Goal: Task Accomplishment & Management: Complete application form

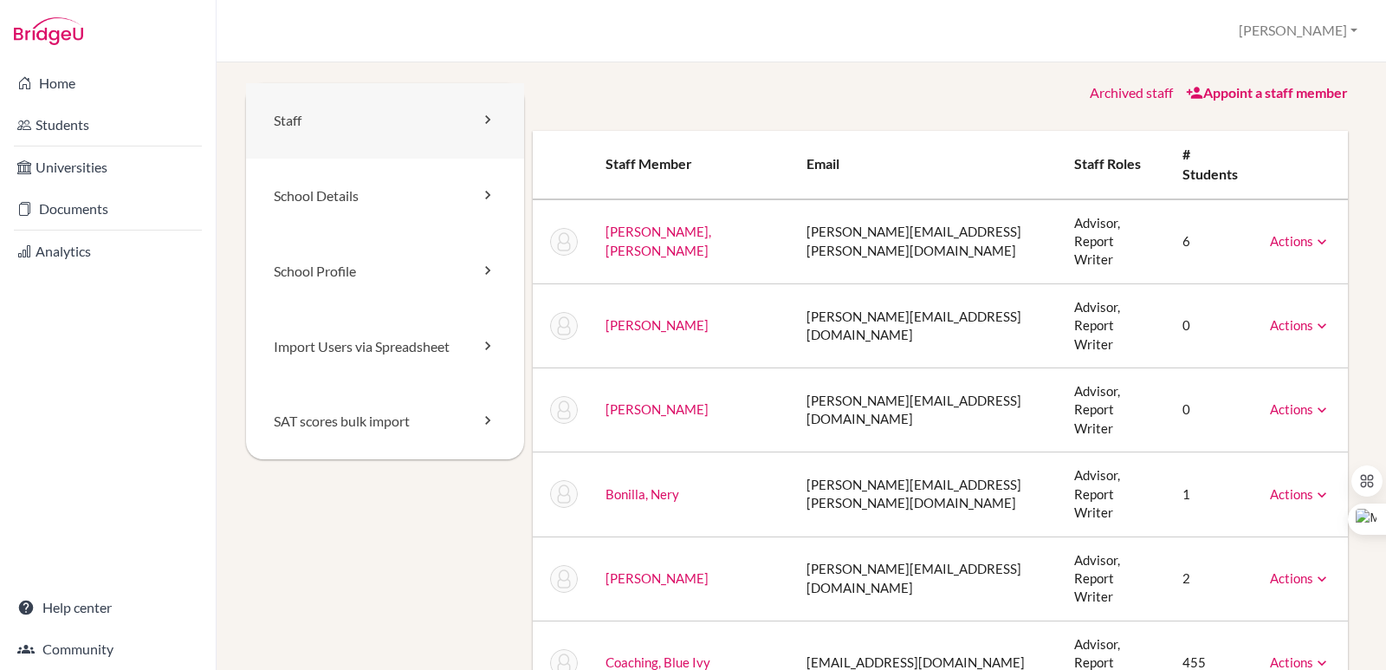
click at [485, 119] on icon at bounding box center [487, 119] width 17 height 17
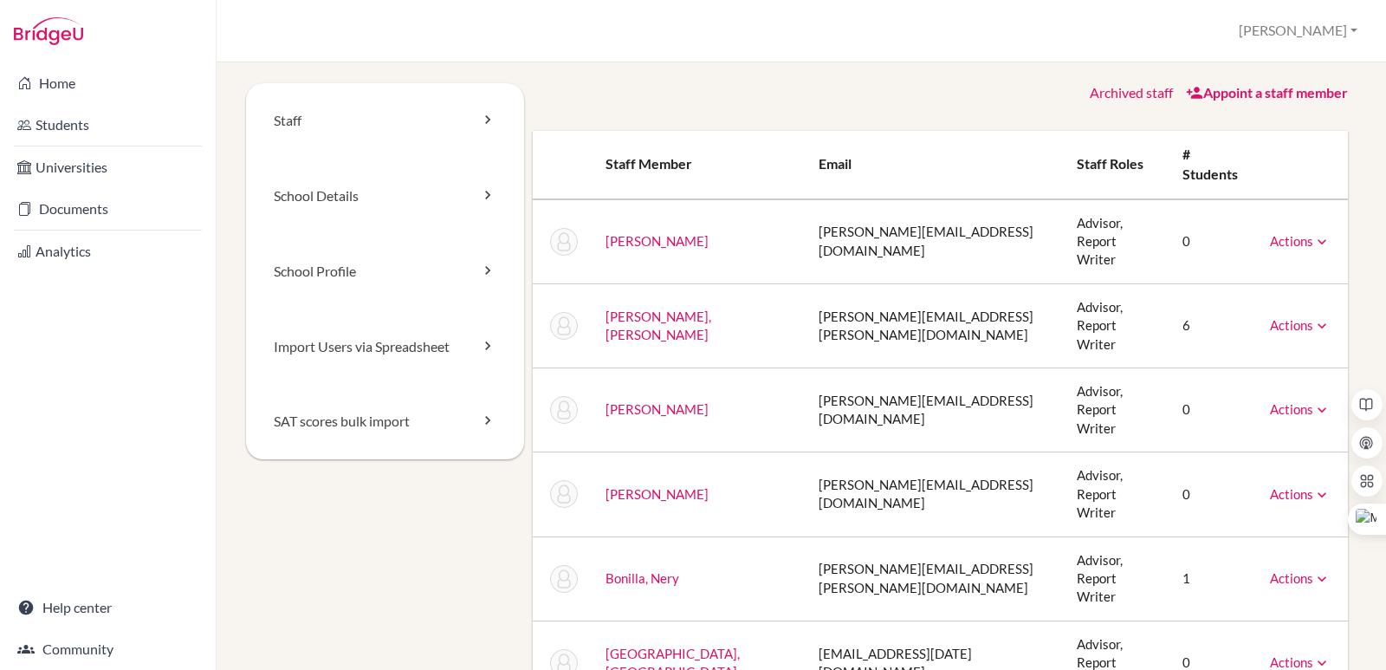
click at [1186, 93] on icon at bounding box center [1194, 92] width 17 height 17
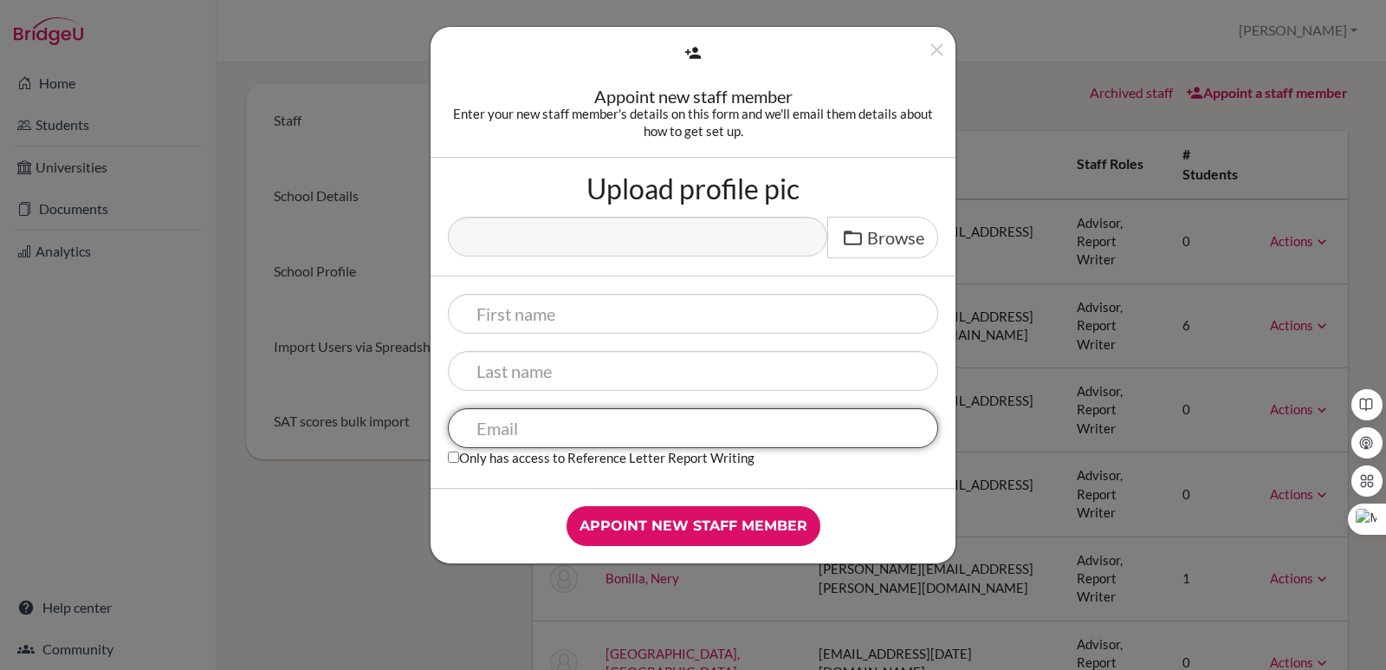
click at [522, 439] on input "text" at bounding box center [693, 428] width 490 height 40
type input "barnes,greg@amschool.edu.sv"
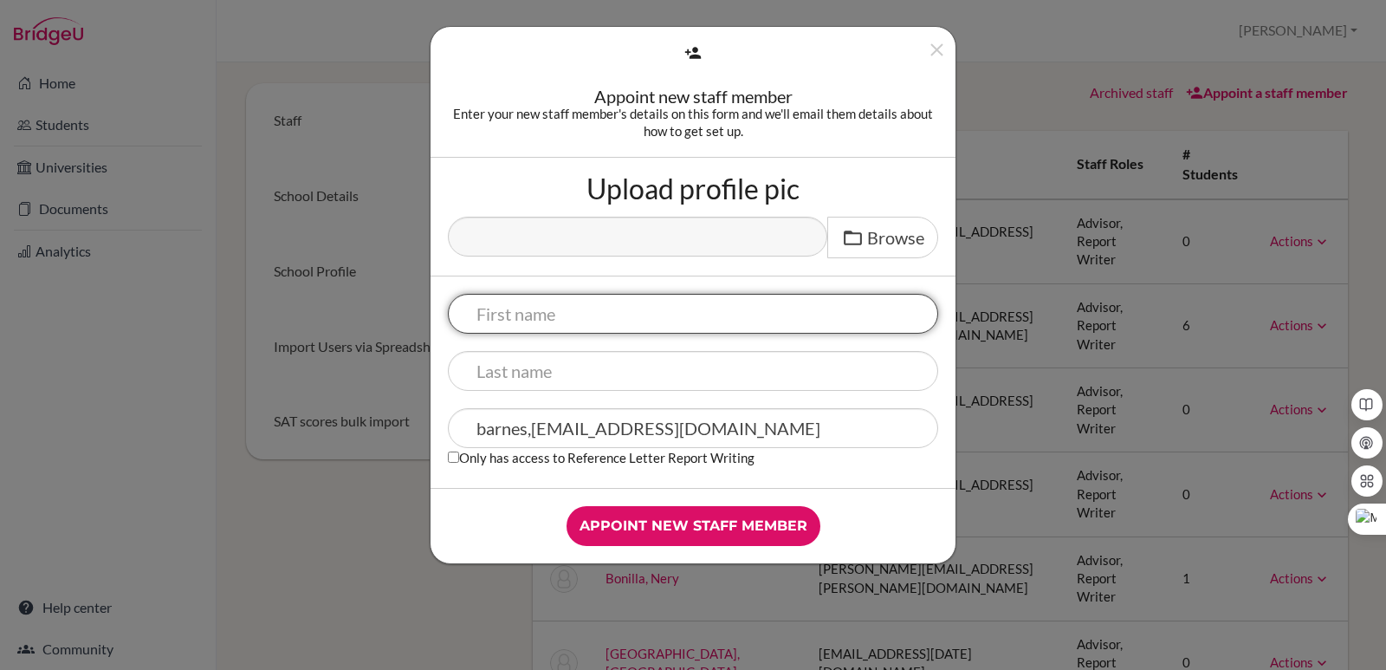
click at [526, 320] on input "text" at bounding box center [693, 314] width 490 height 40
type input "[PERSON_NAME]"
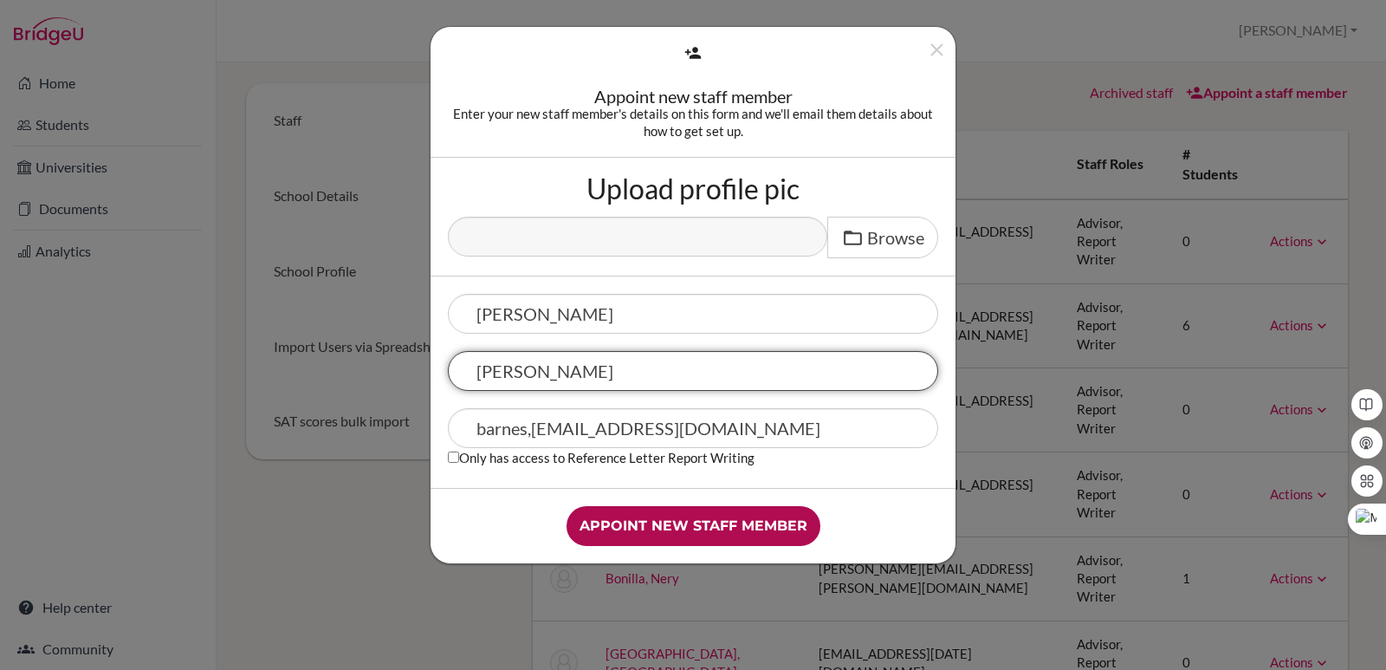
type input "[PERSON_NAME]"
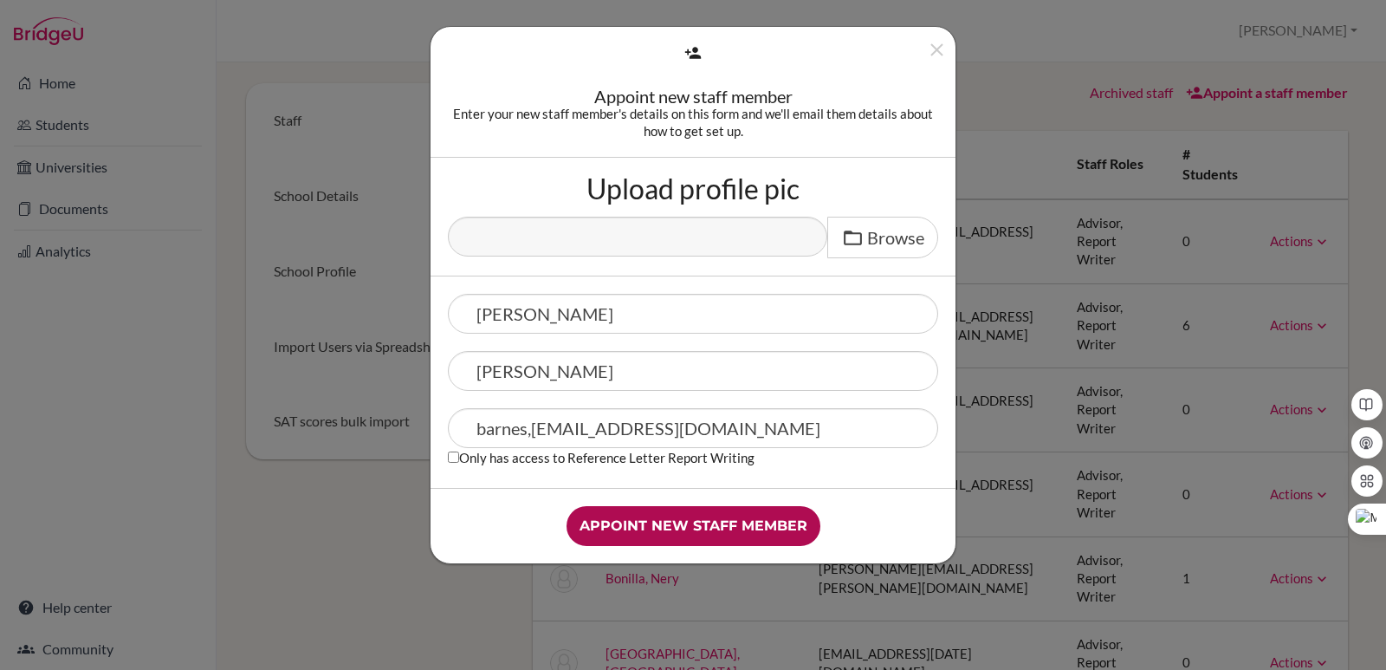
click at [682, 524] on input "Appoint new staff member" at bounding box center [694, 526] width 254 height 40
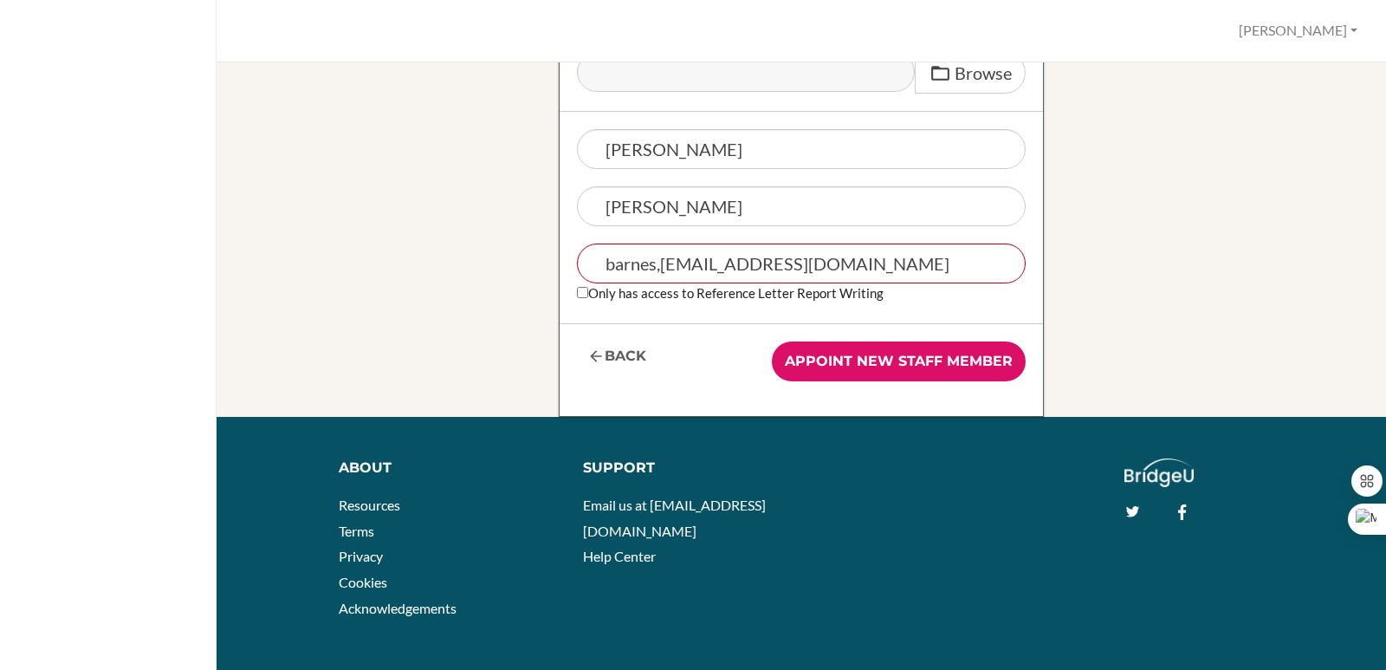
scroll to position [359, 0]
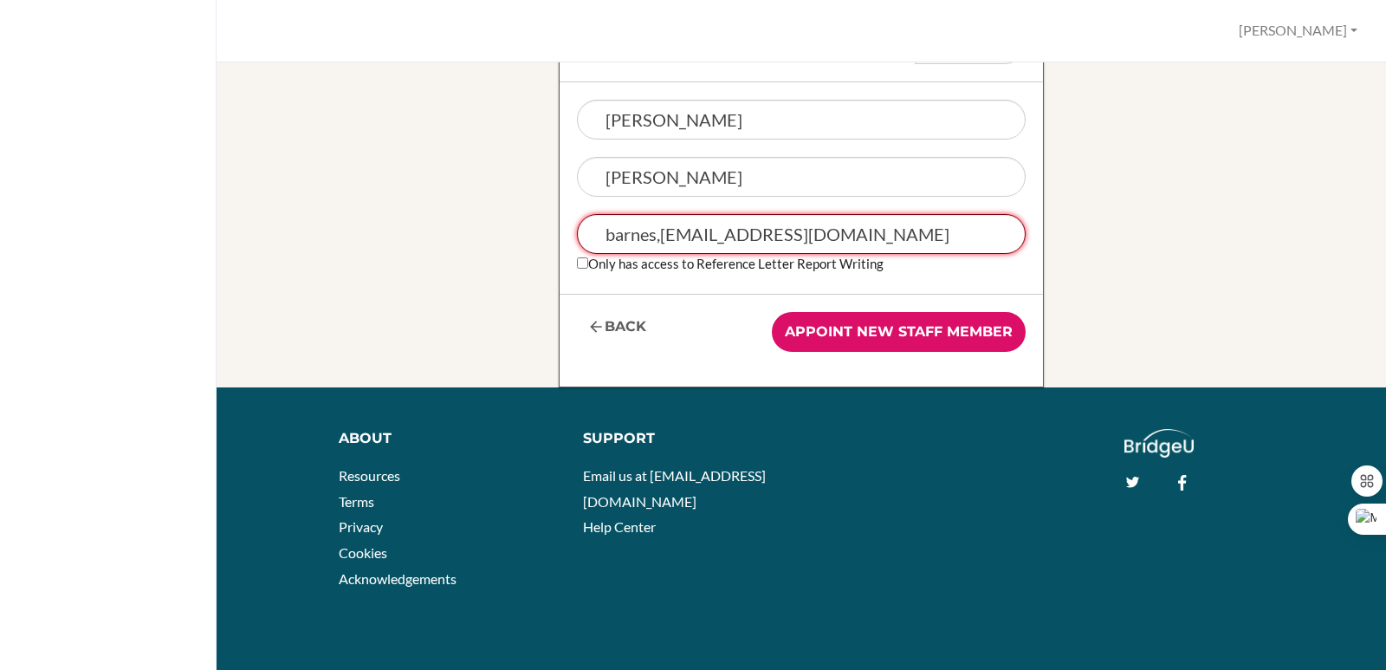
click at [651, 241] on input "barnes,greg@amschool.edu.sv" at bounding box center [801, 234] width 449 height 40
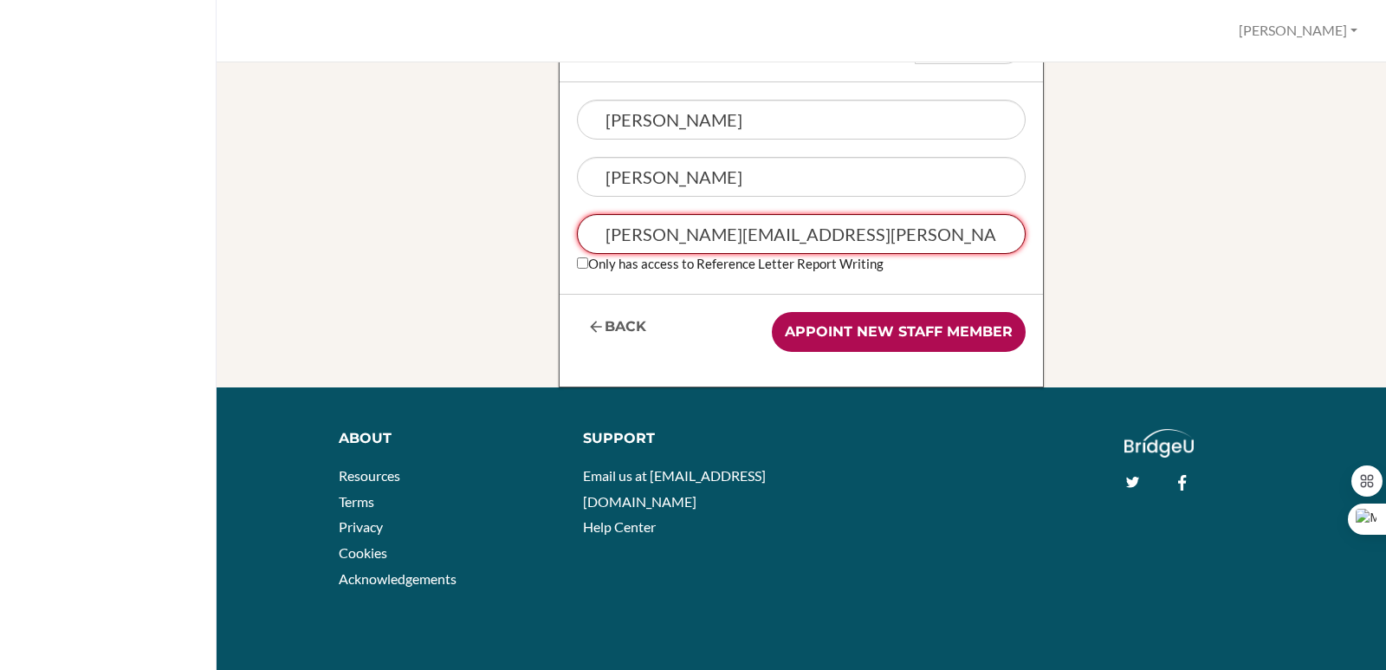
type input "barnes.greg@amschool.edu.sv"
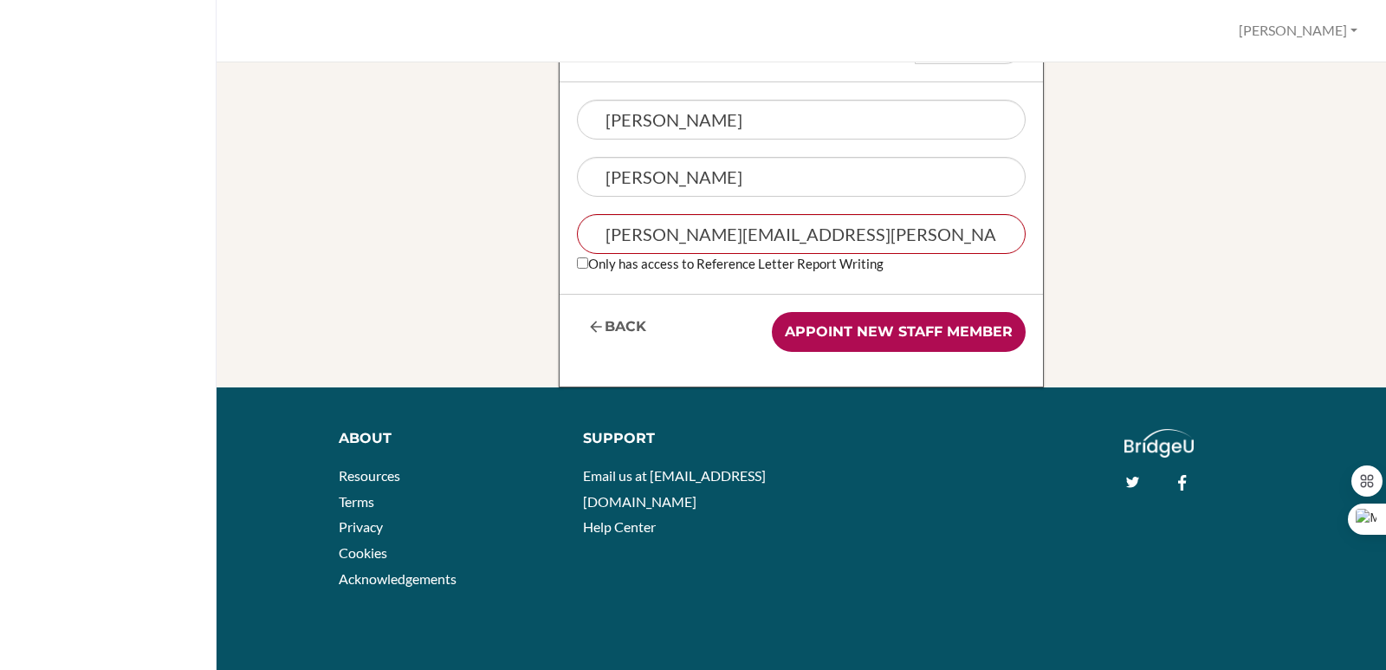
click at [892, 338] on input "Appoint new staff member" at bounding box center [899, 332] width 254 height 40
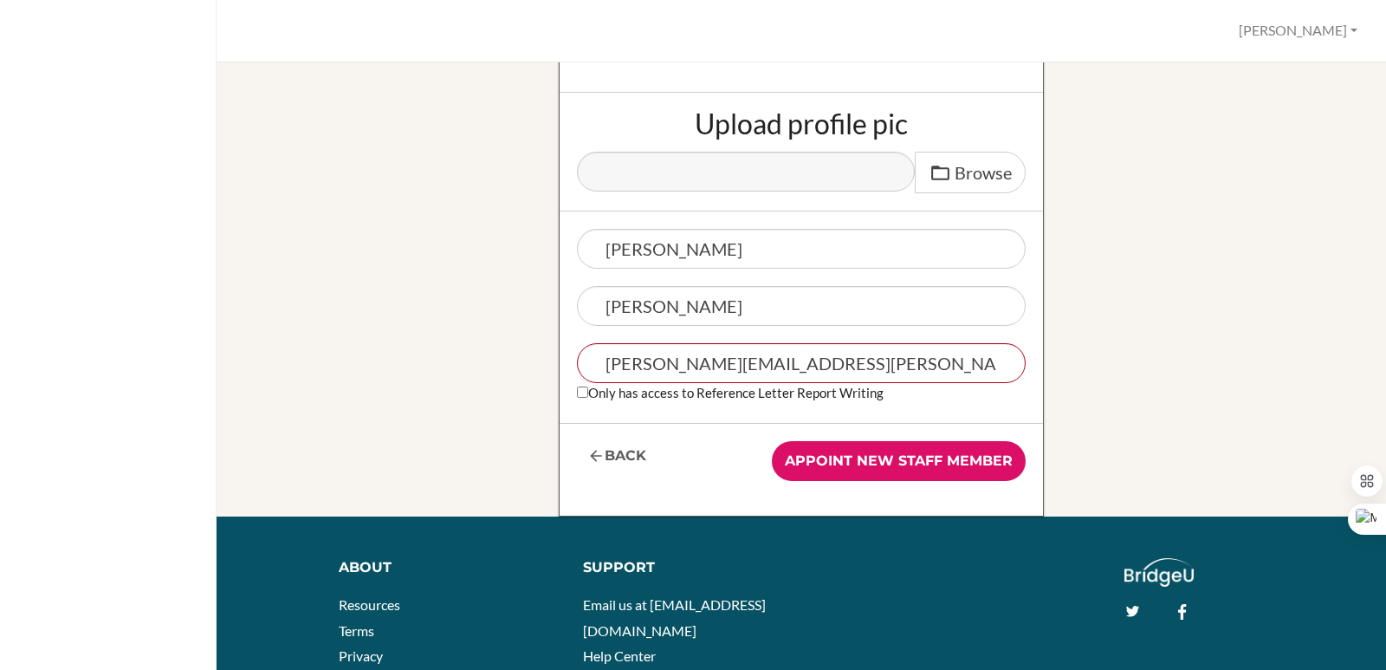
scroll to position [260, 0]
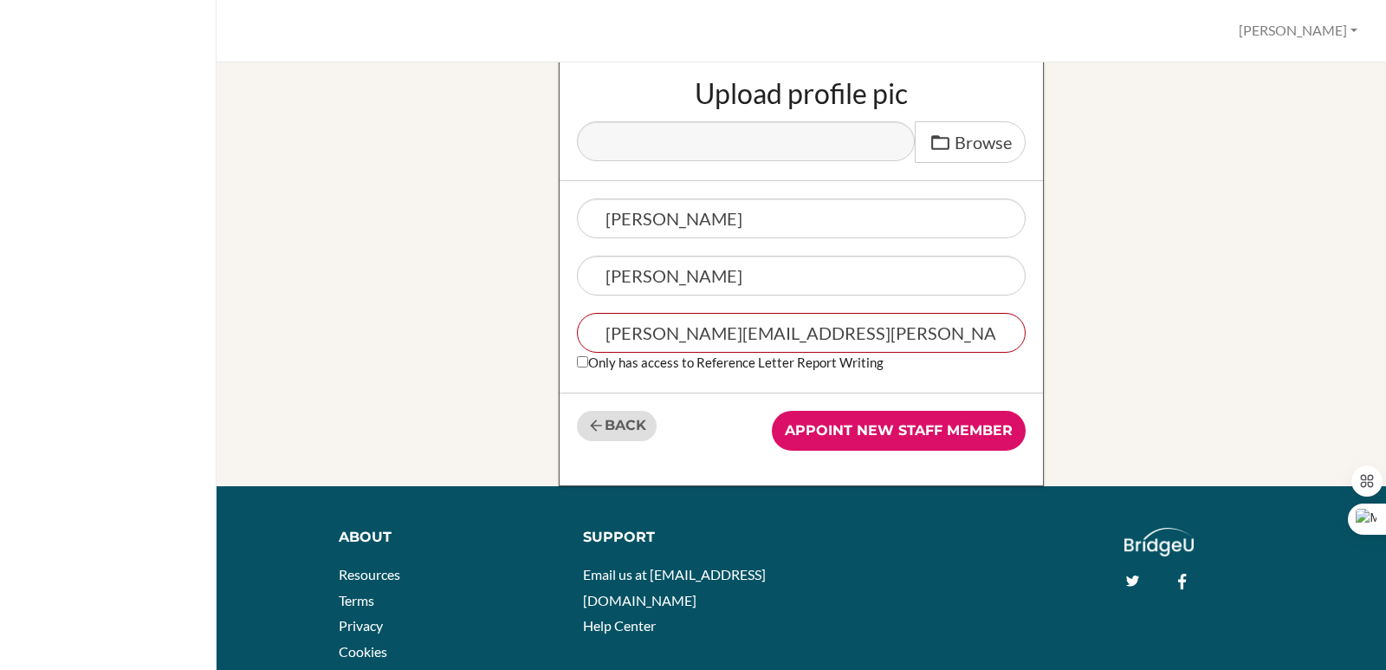
click at [615, 423] on link "Back" at bounding box center [617, 426] width 80 height 30
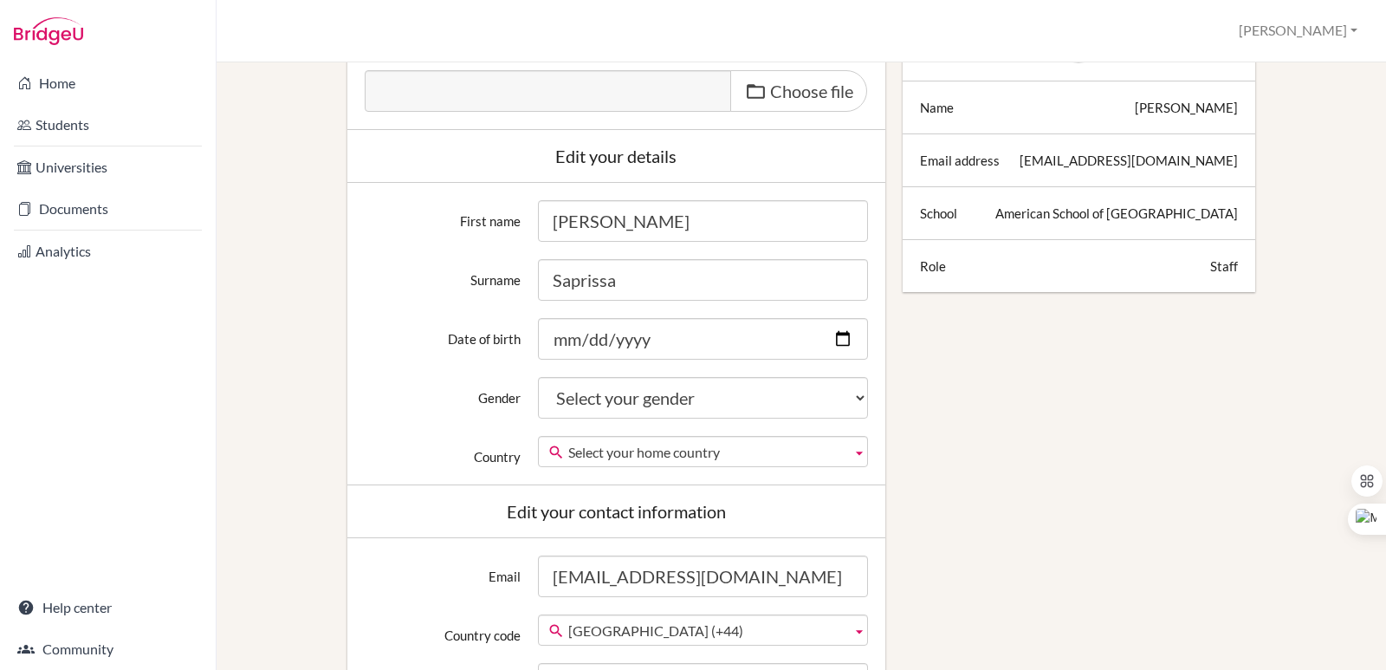
scroll to position [260, 0]
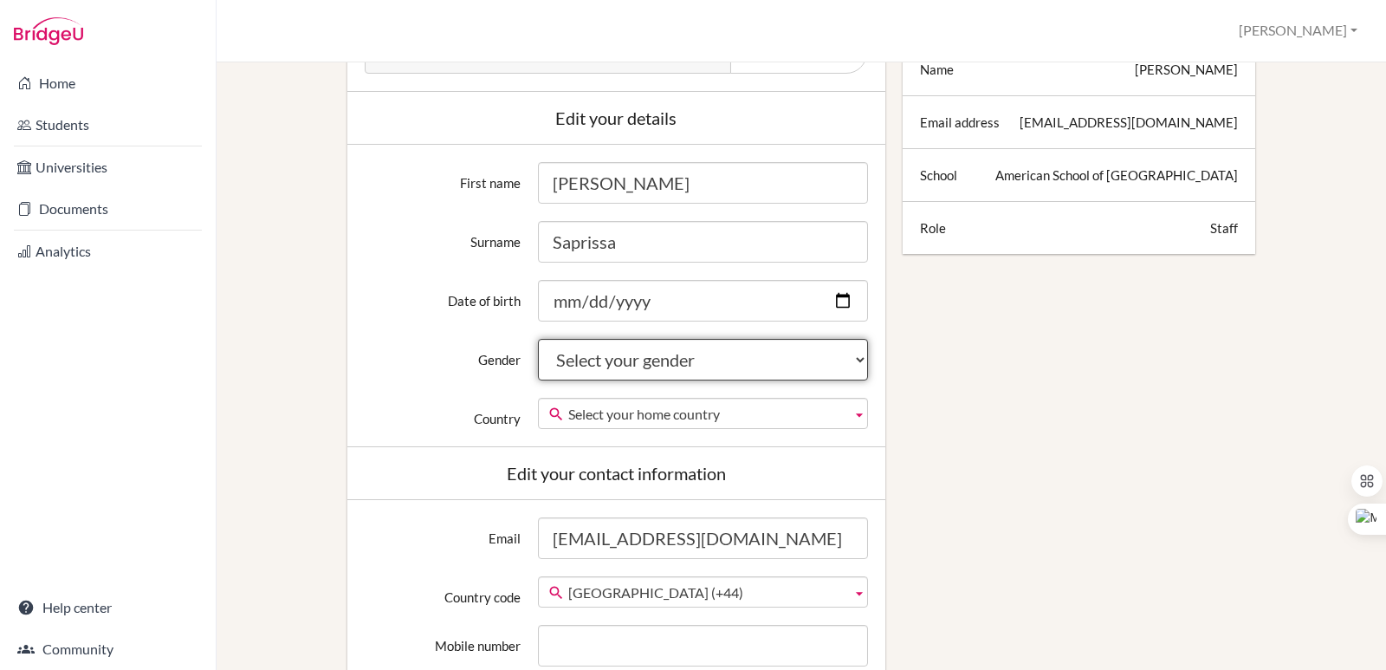
click at [674, 370] on select "Select your gender Female Male Neither" at bounding box center [703, 360] width 330 height 42
select select "female"
click at [538, 339] on select "Select your gender Female Male Neither" at bounding box center [703, 360] width 330 height 42
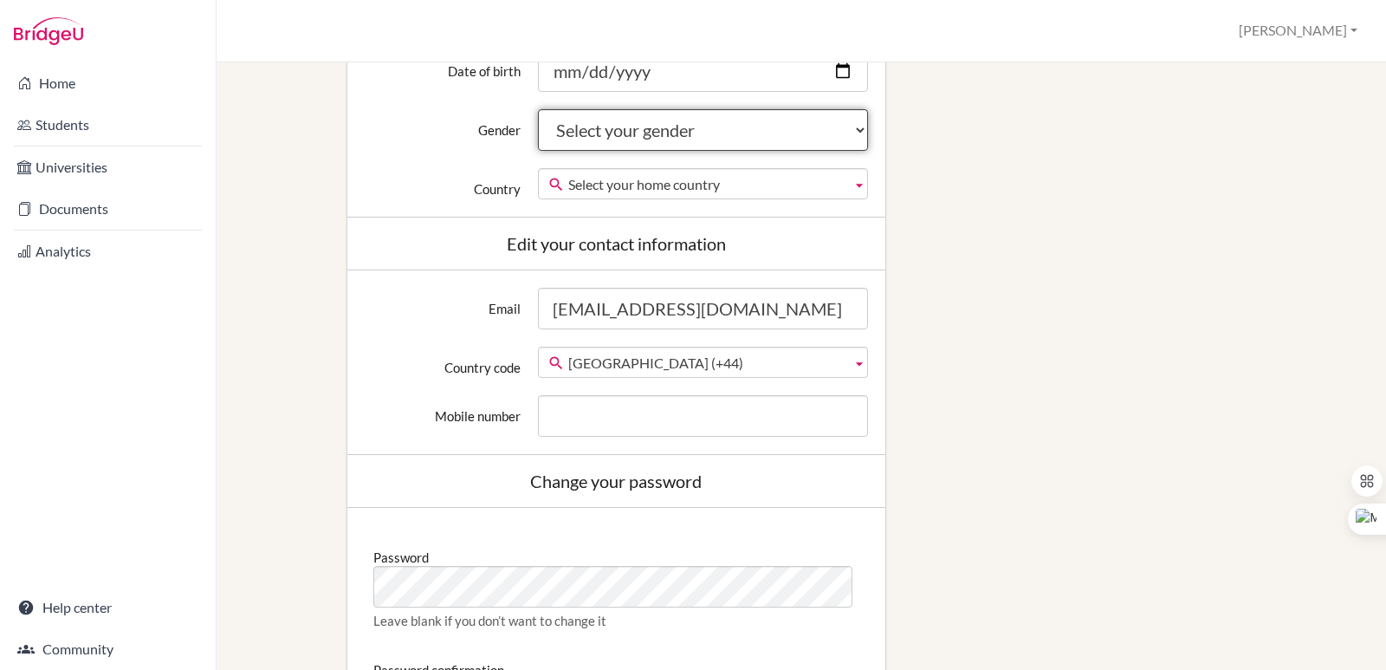
scroll to position [520, 0]
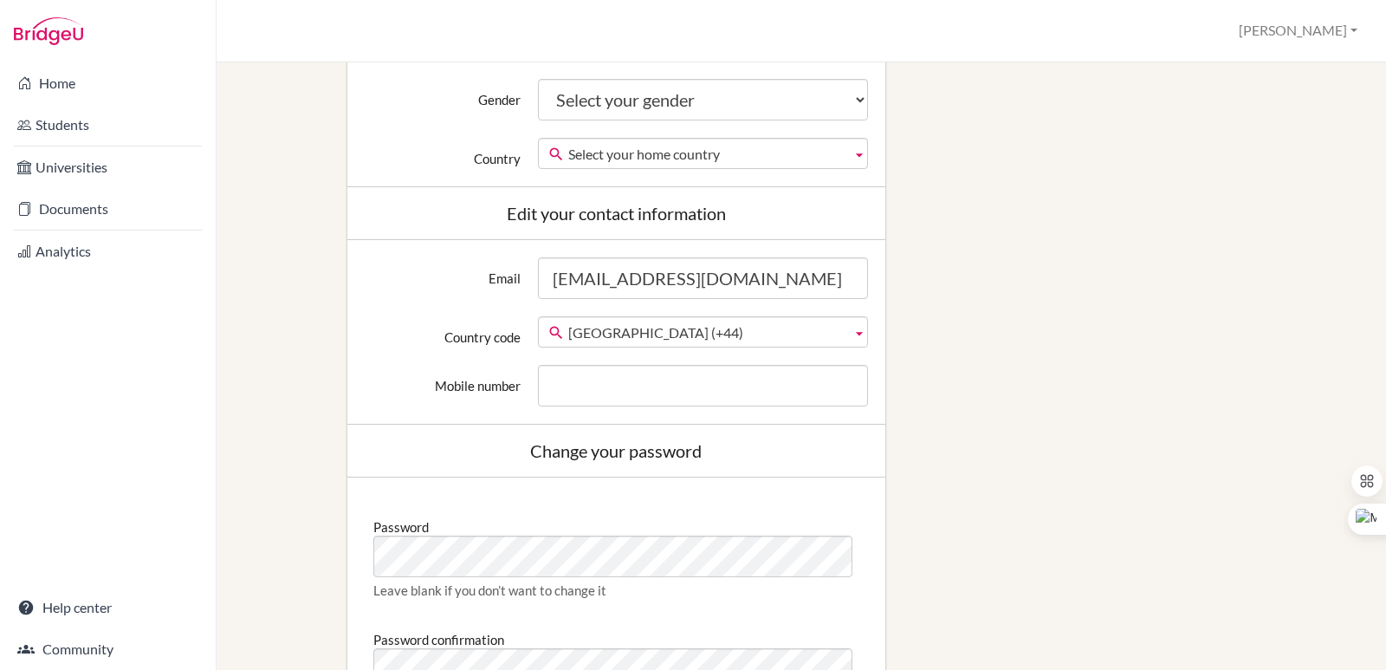
click at [769, 329] on span "United Kingdom (+44)" at bounding box center [706, 332] width 276 height 31
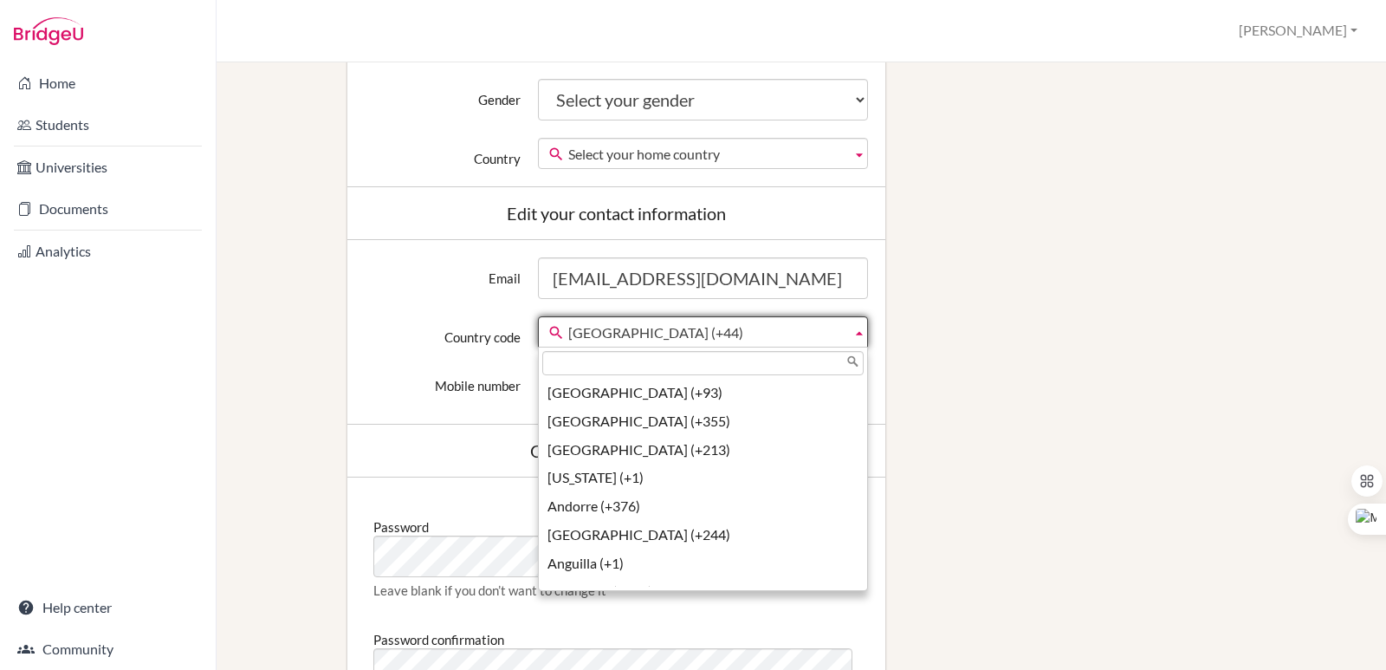
scroll to position [6413, 0]
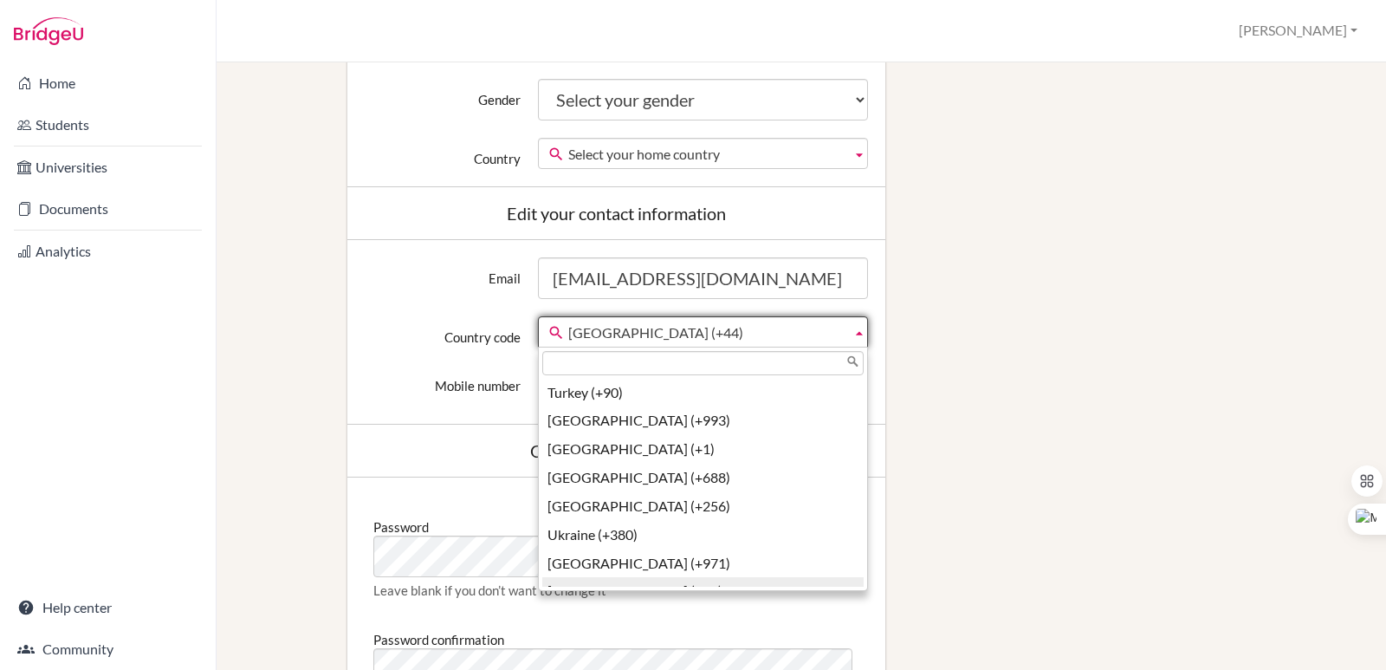
click at [769, 329] on span "United Kingdom (+44)" at bounding box center [706, 332] width 276 height 31
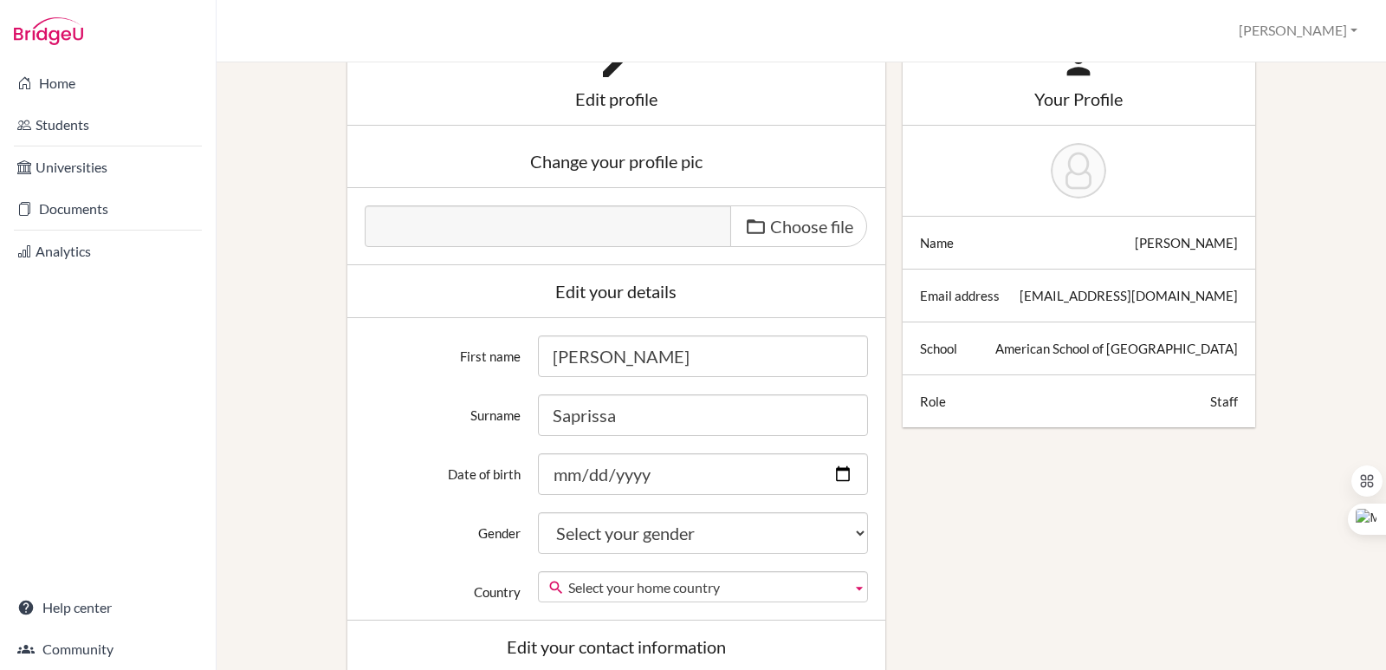
scroll to position [0, 0]
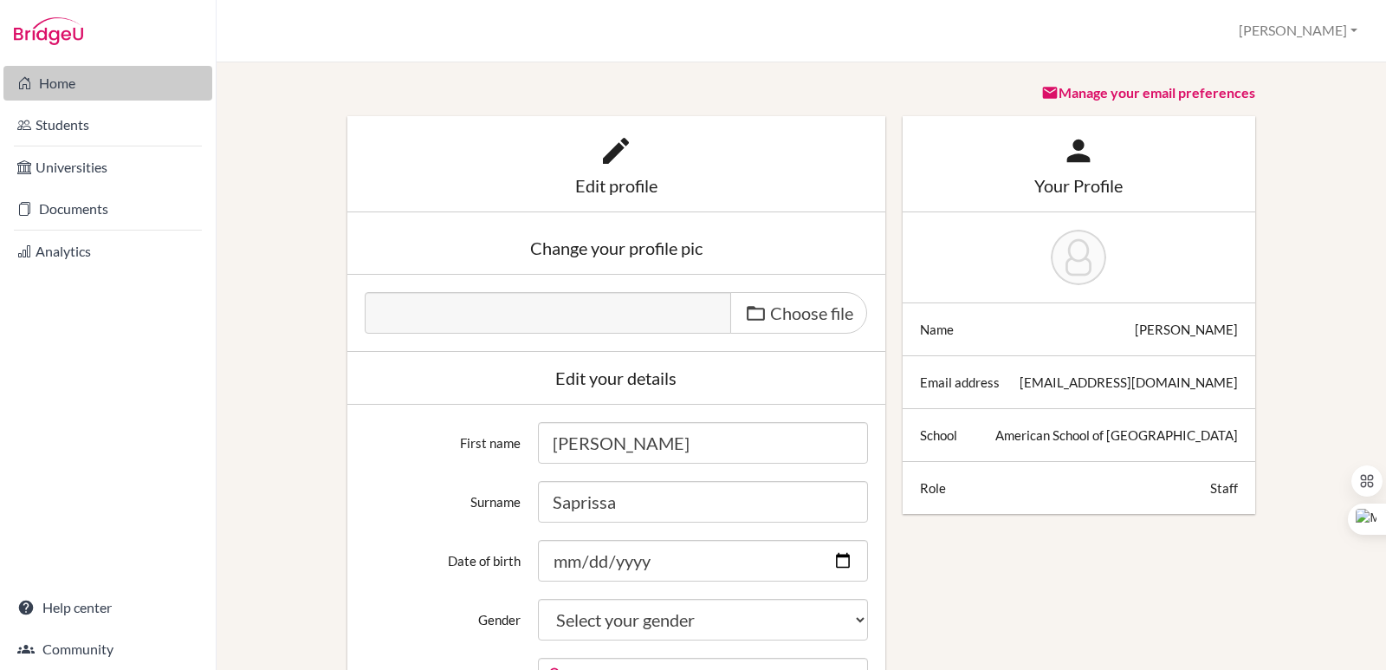
click at [96, 89] on link "Home" at bounding box center [107, 83] width 209 height 35
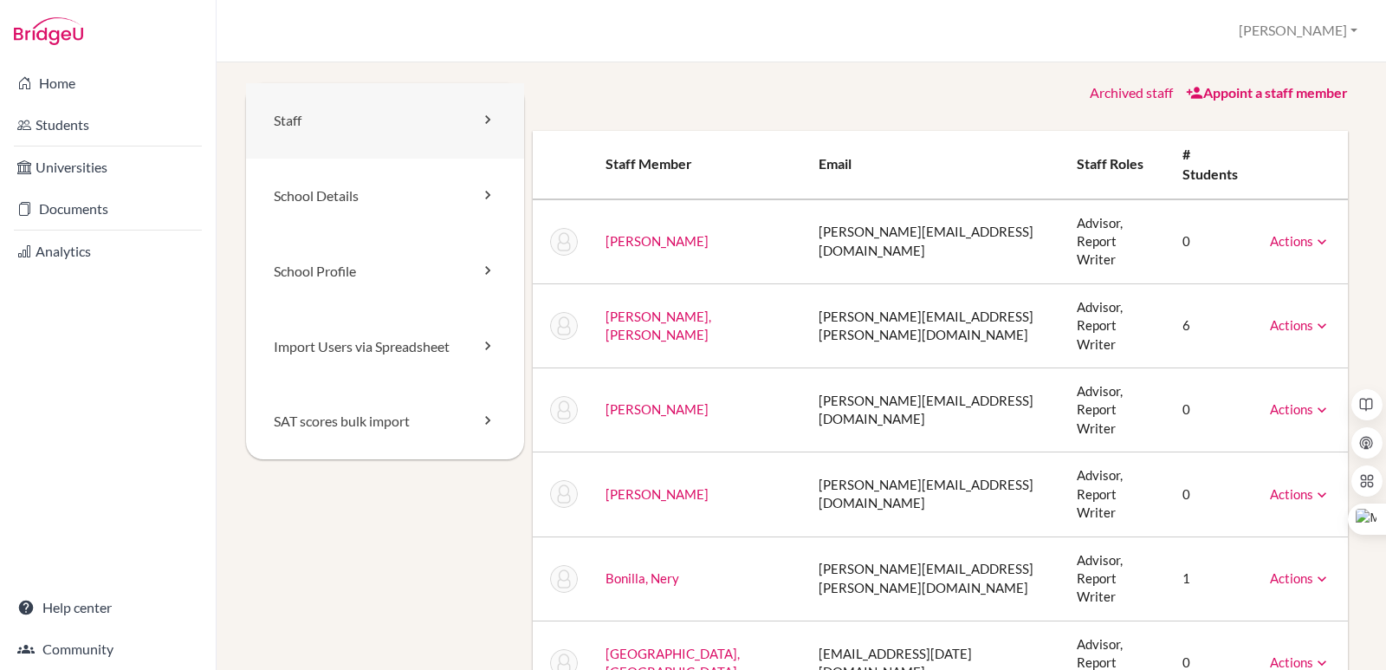
click at [462, 112] on link "Staff" at bounding box center [385, 120] width 278 height 75
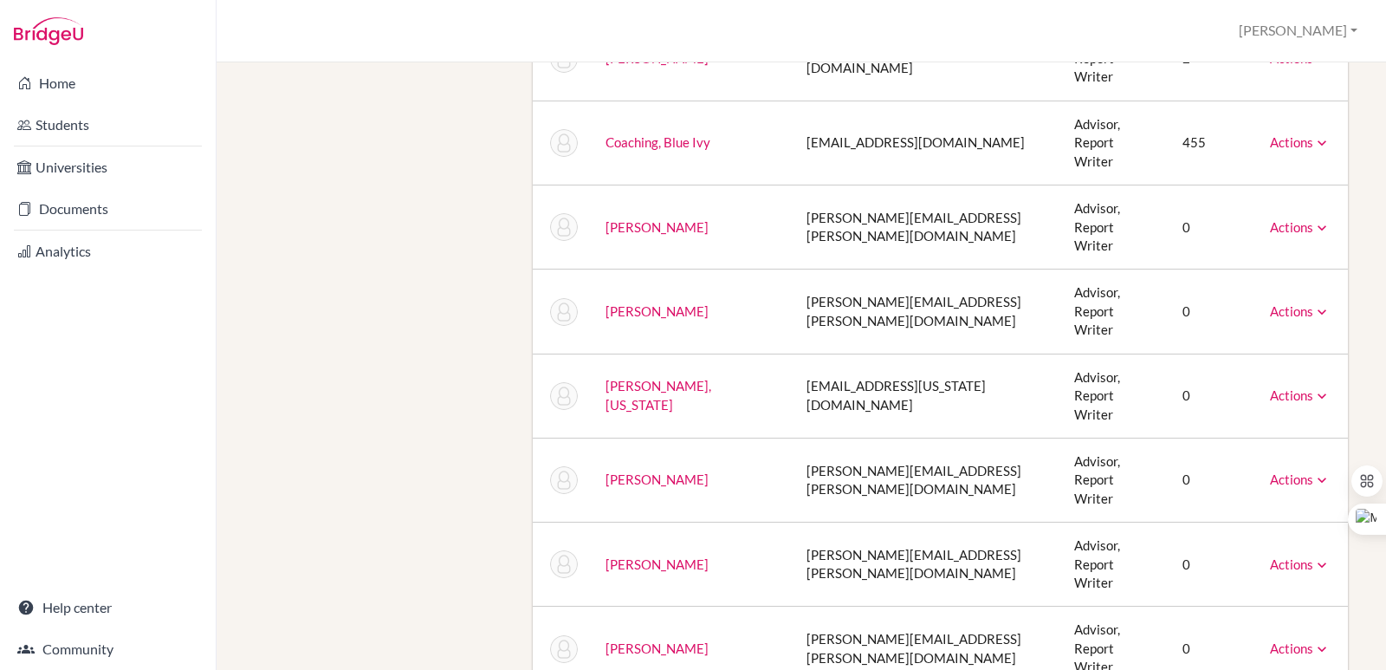
scroll to position [606, 0]
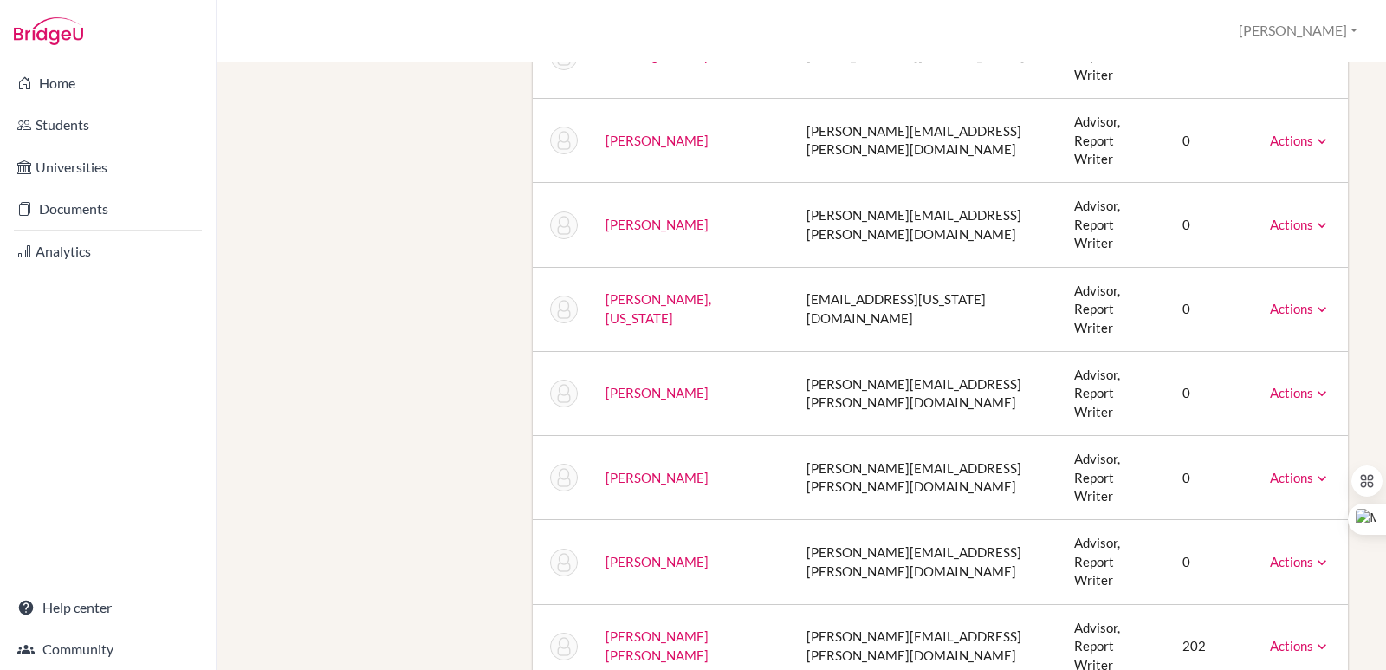
click at [1276, 638] on link "Actions" at bounding box center [1300, 646] width 61 height 16
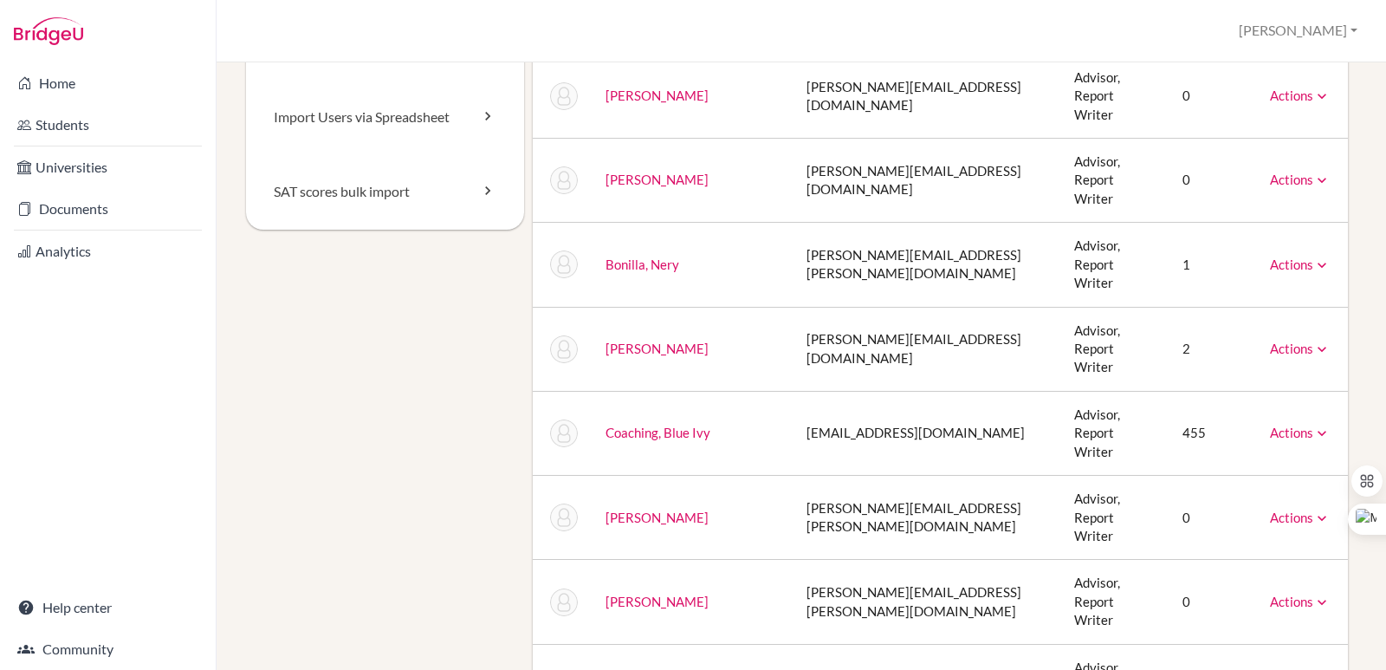
scroll to position [0, 0]
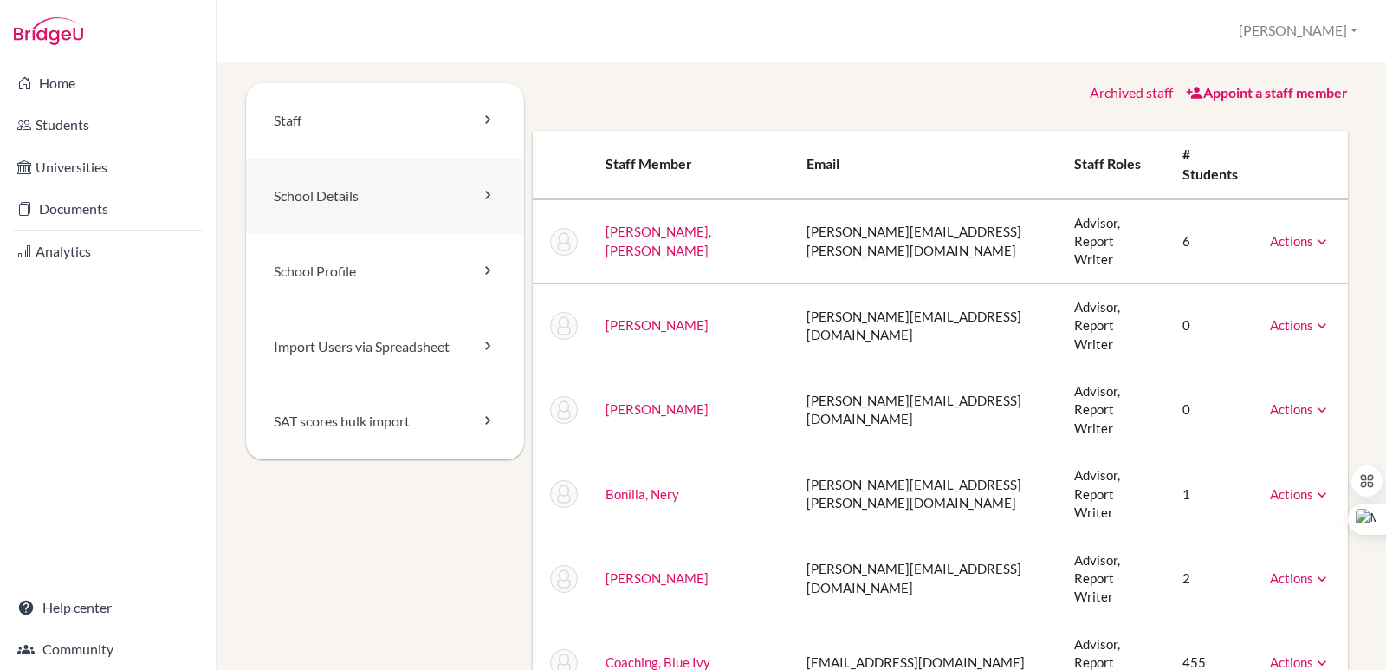
click at [472, 195] on link "School Details" at bounding box center [385, 196] width 278 height 75
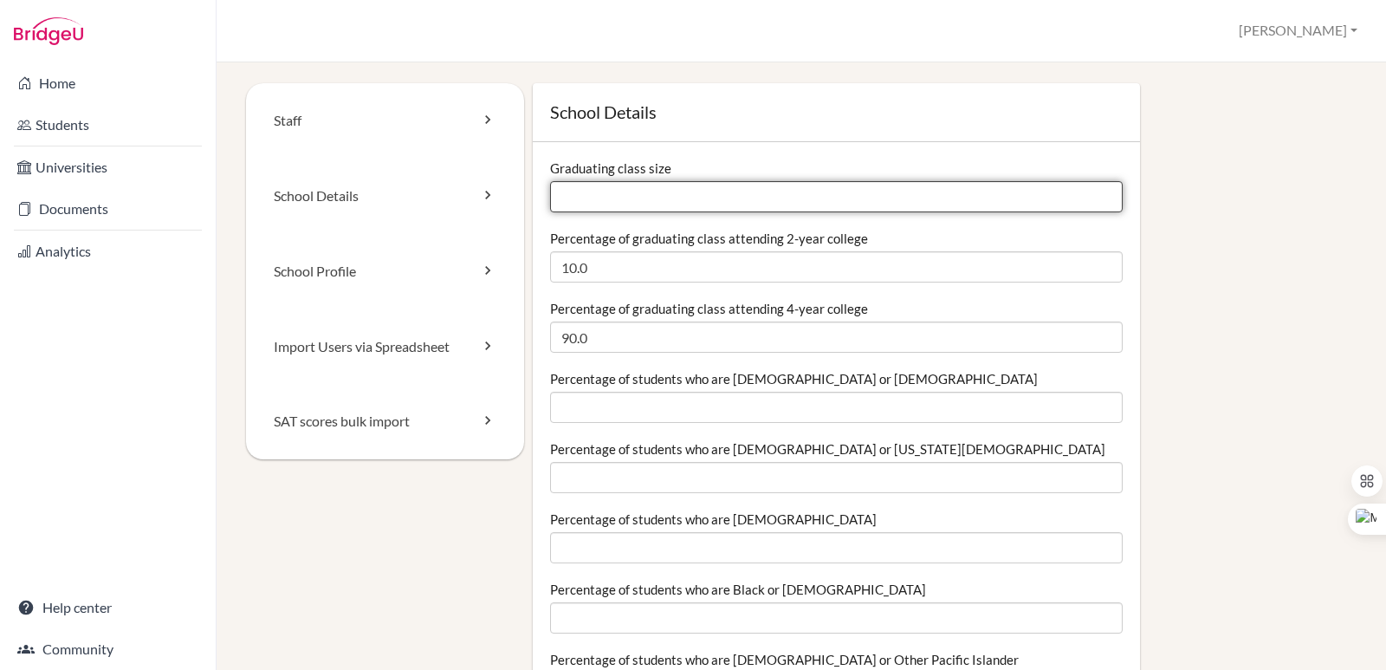
click at [617, 189] on input "Graduating class size" at bounding box center [836, 196] width 573 height 31
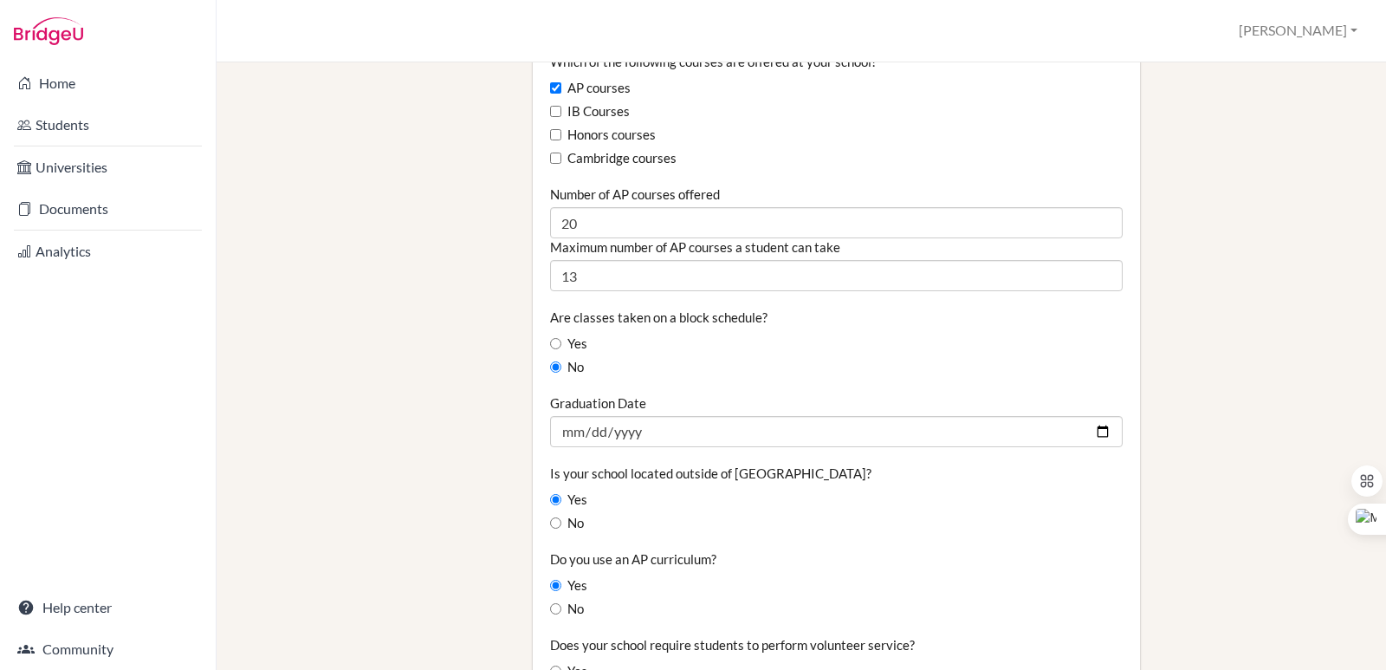
scroll to position [1126, 0]
type input "103"
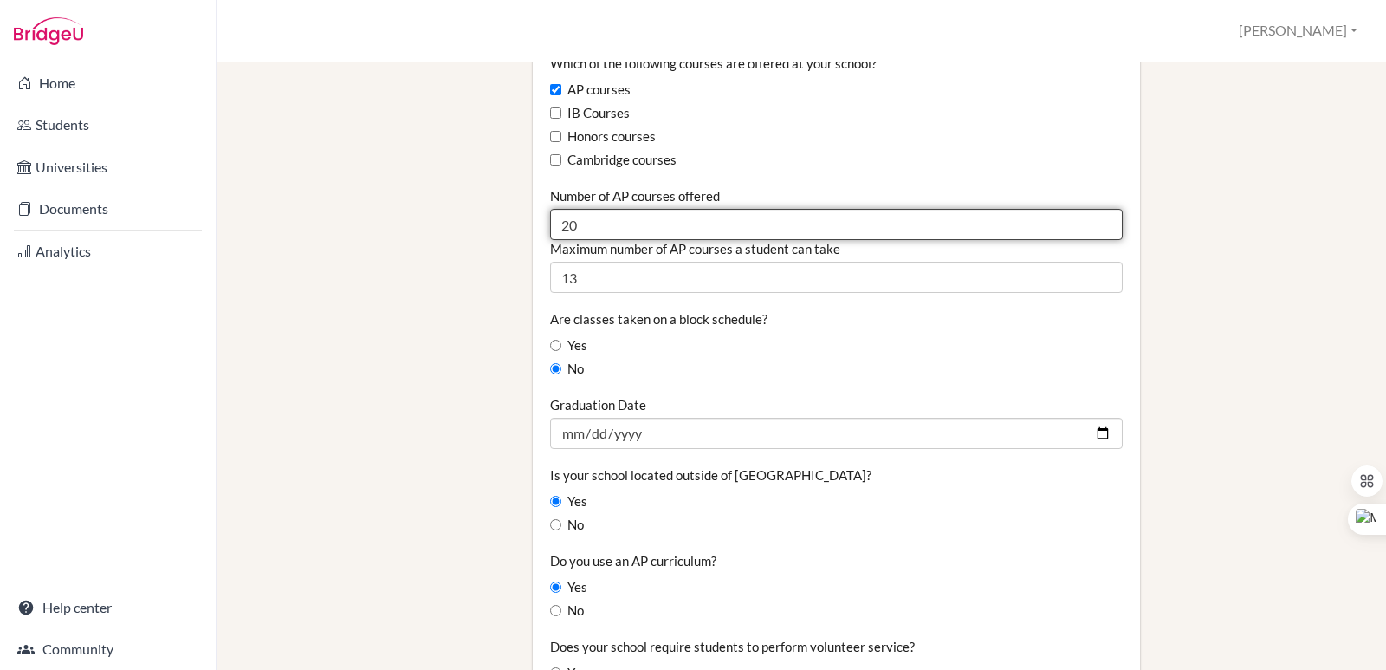
drag, startPoint x: 584, startPoint y: 224, endPoint x: 542, endPoint y: 223, distance: 41.6
click at [542, 223] on div "Graduating class size 103 Percentage of graduating class attending 2-year colle…" at bounding box center [836, 220] width 607 height 2408
type input "13"
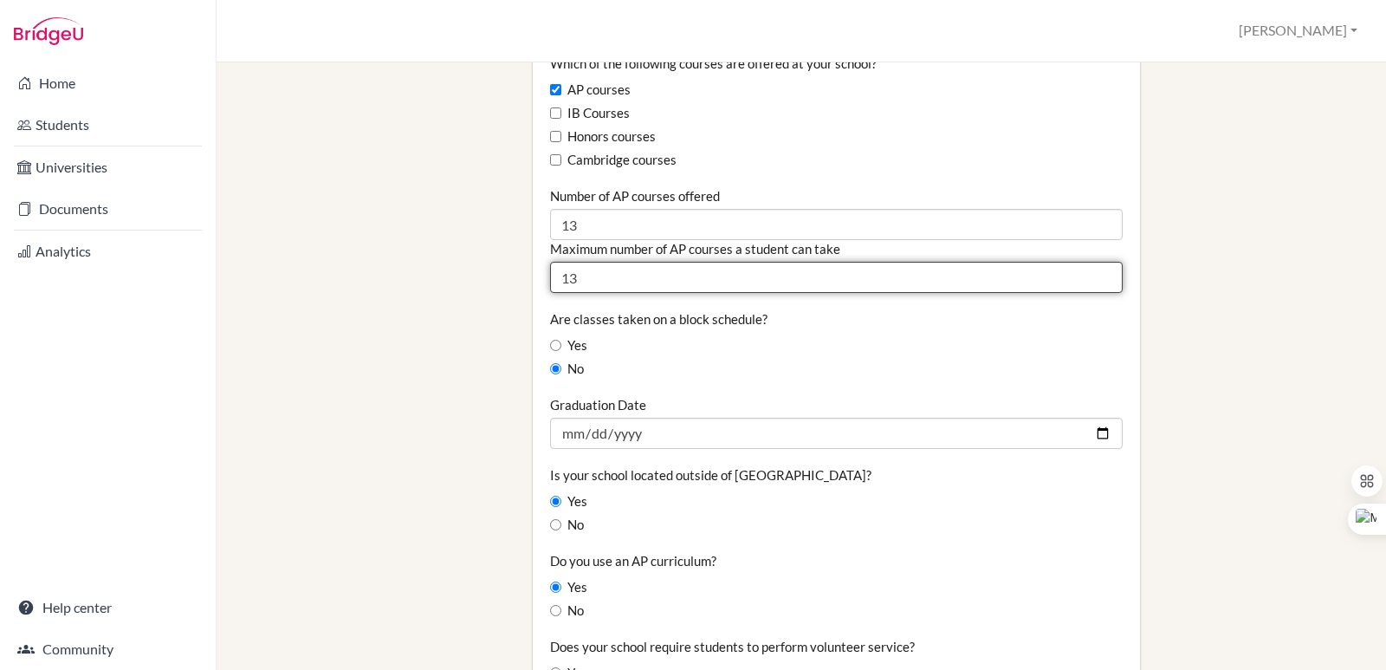
drag, startPoint x: 585, startPoint y: 280, endPoint x: 550, endPoint y: 282, distance: 34.7
click at [550, 282] on input "13" at bounding box center [836, 277] width 573 height 31
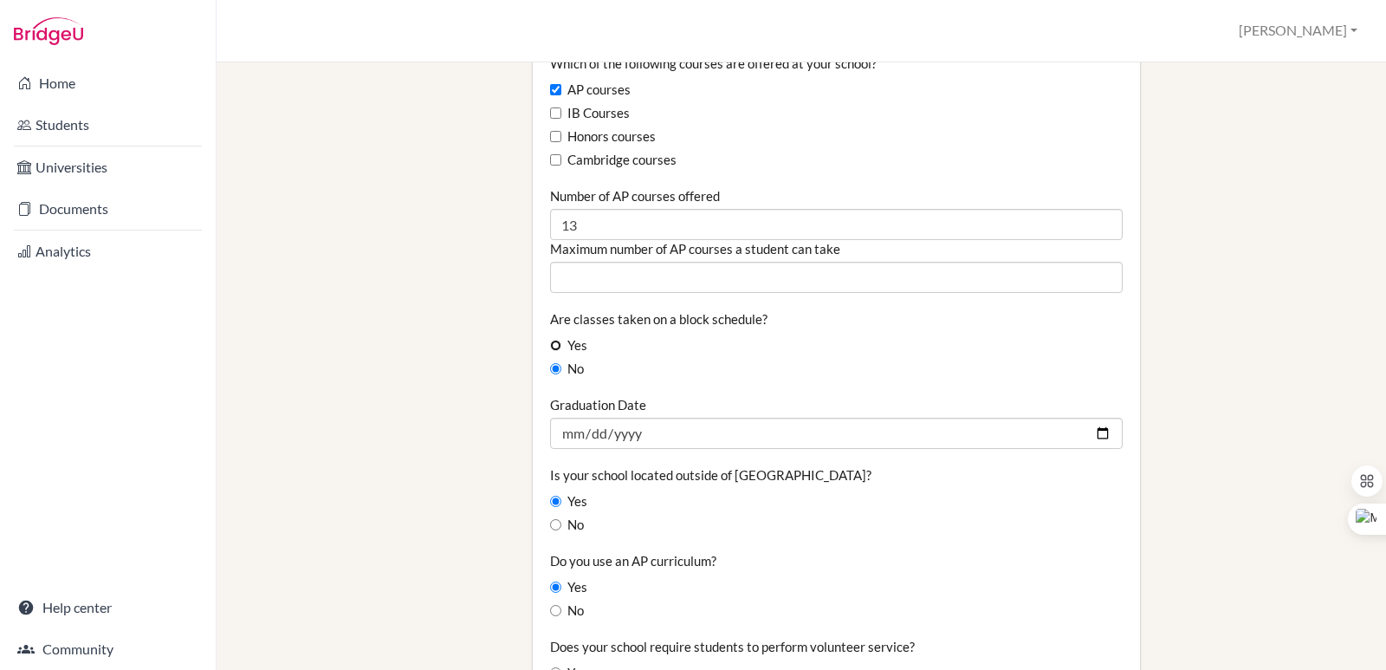
click at [554, 343] on input "Yes" at bounding box center [555, 345] width 11 height 11
radio input "true"
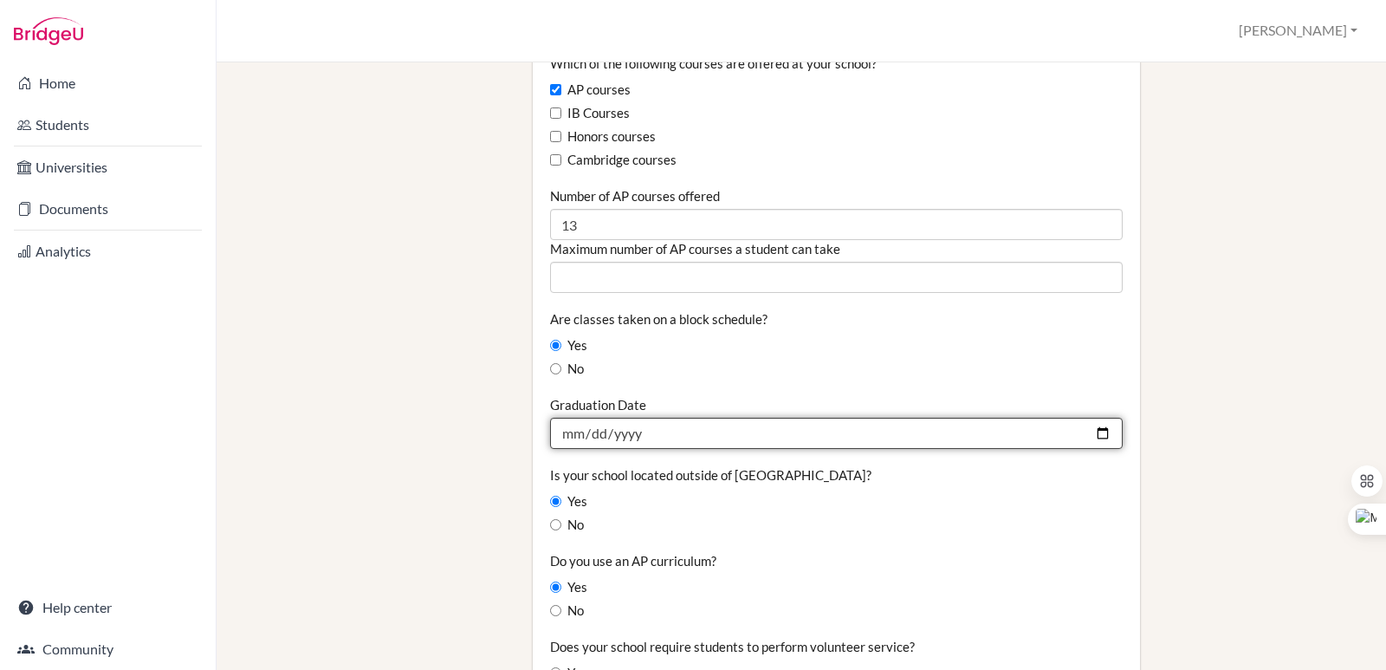
click at [1009, 434] on input "2020-06-05" at bounding box center [836, 433] width 573 height 31
click at [1096, 428] on input "2020-06-05" at bounding box center [836, 433] width 573 height 31
drag, startPoint x: 582, startPoint y: 431, endPoint x: 592, endPoint y: 432, distance: 9.6
click at [585, 432] on input "2020-06-05" at bounding box center [836, 433] width 573 height 31
type input "2025-06-19"
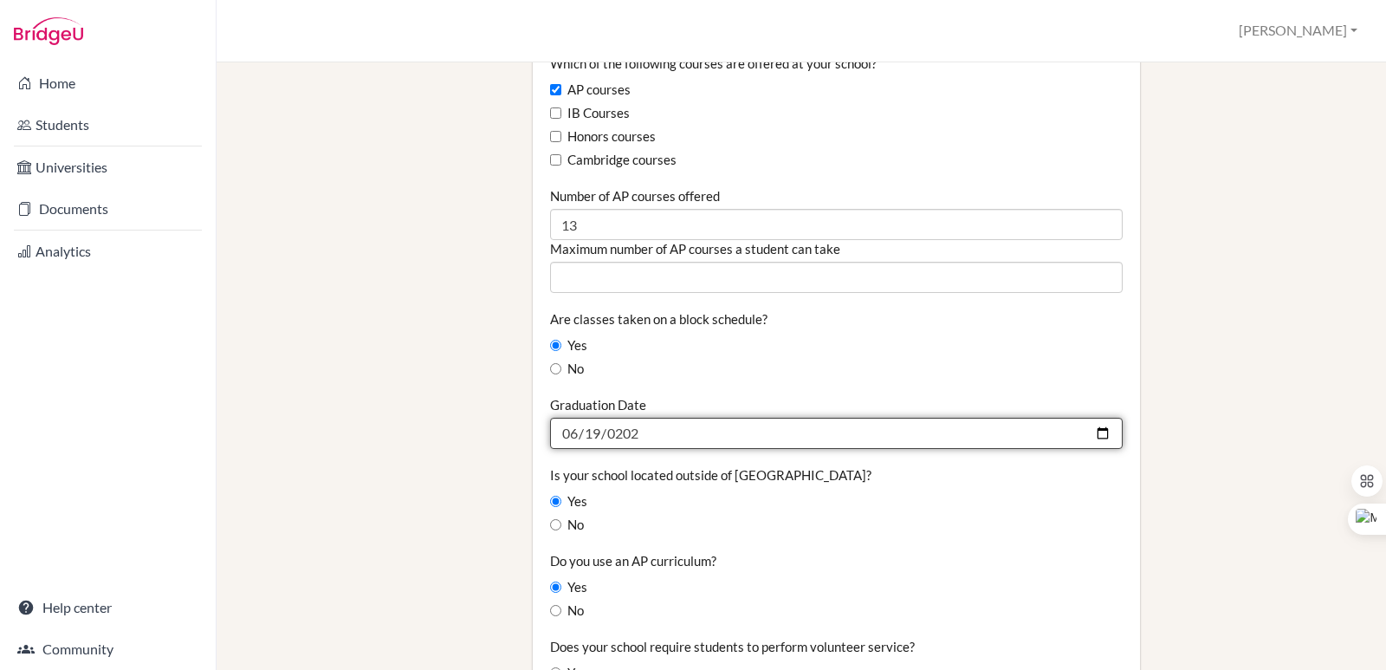
type input "2026-06-19"
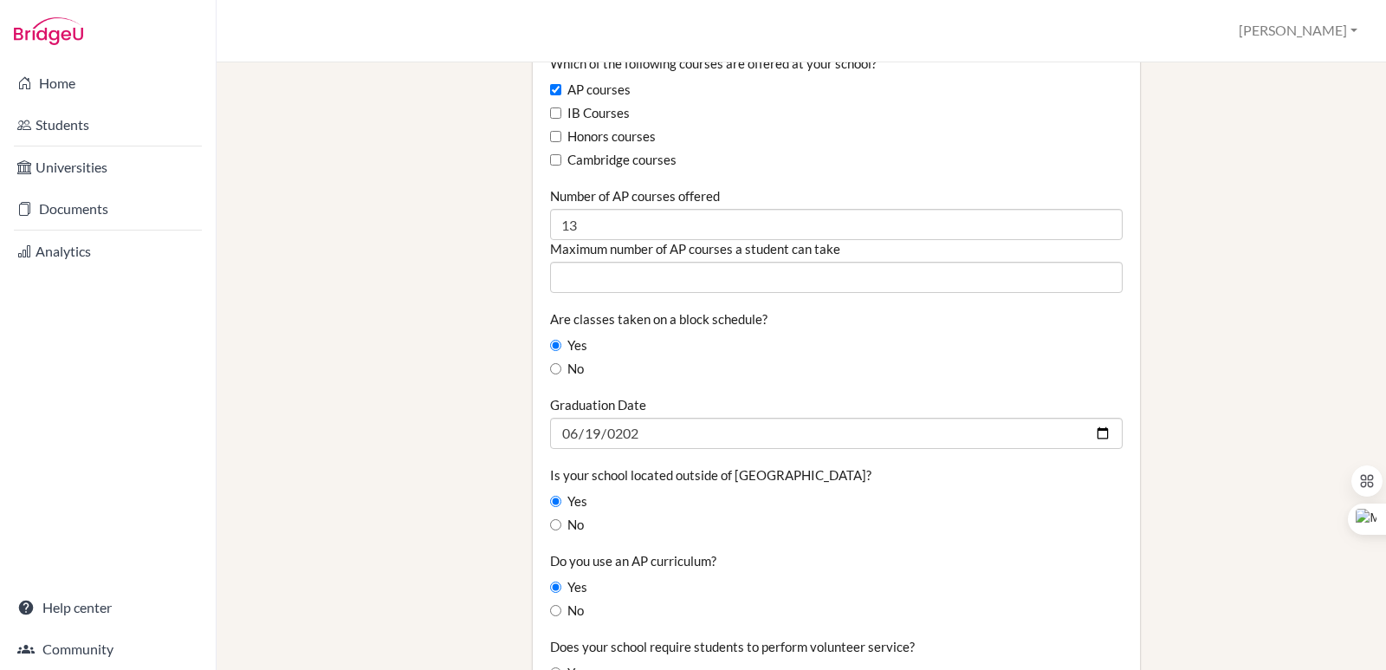
click at [832, 547] on fieldset "Graduating class size 103 Percentage of graduating class attending 2-year colle…" at bounding box center [836, 162] width 573 height 2259
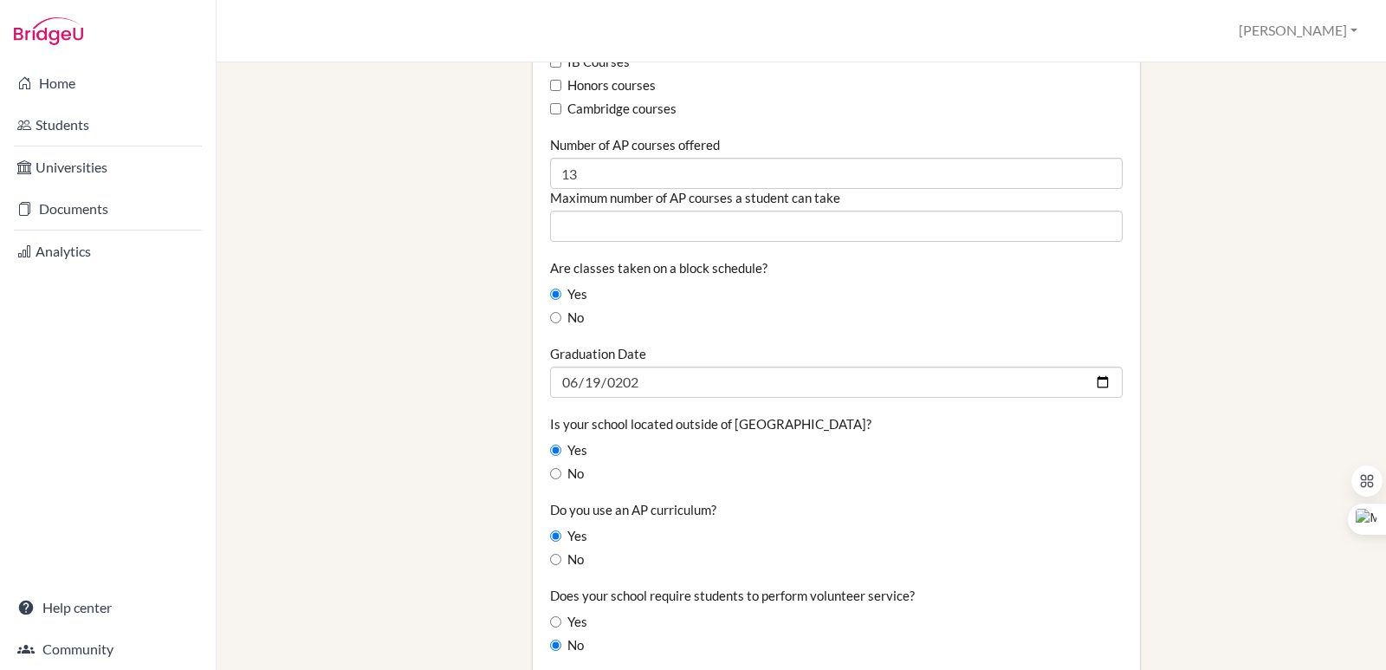
scroll to position [1299, 0]
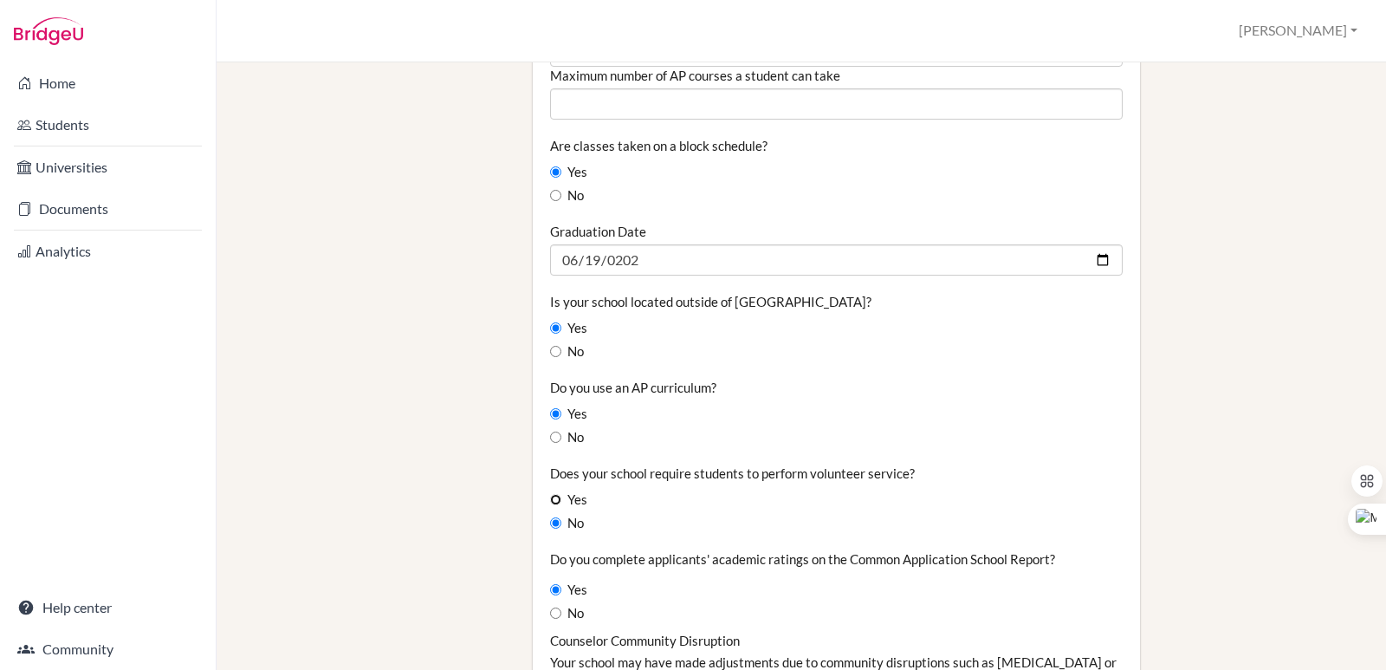
click at [555, 499] on input "Yes" at bounding box center [555, 499] width 11 height 11
radio input "true"
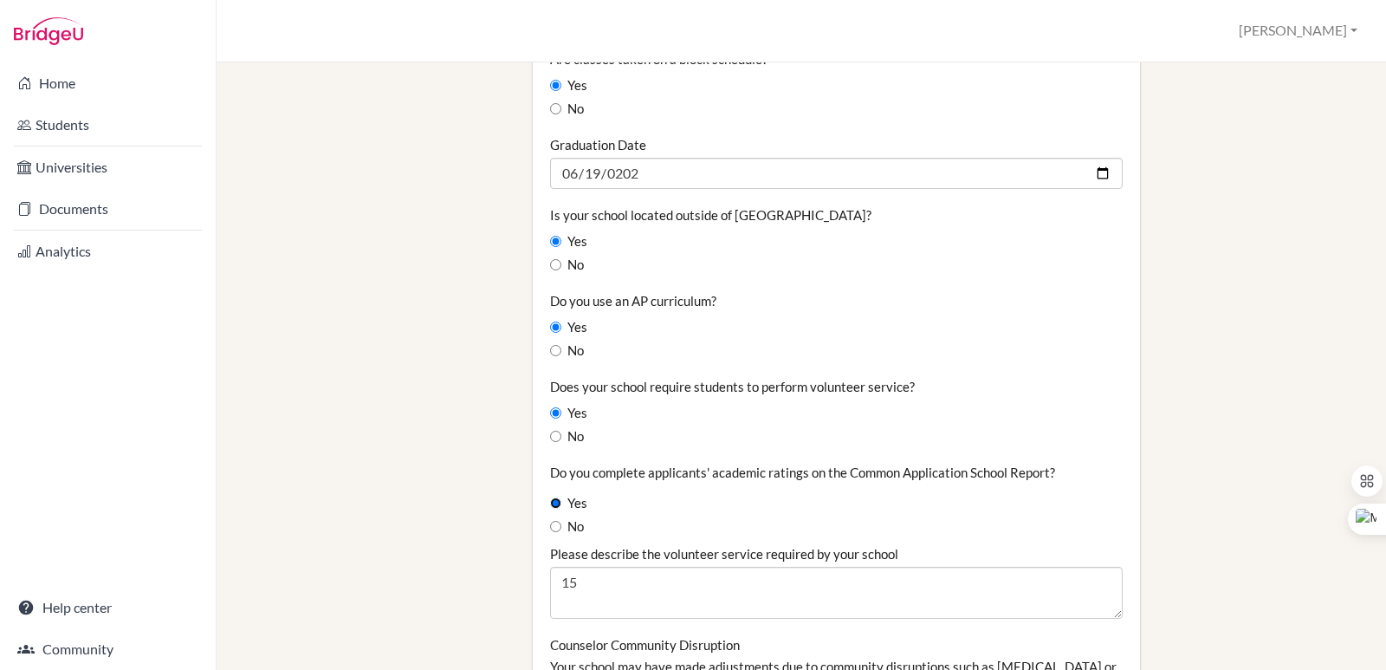
click at [554, 502] on input "Yes" at bounding box center [555, 502] width 11 height 11
radio input "true"
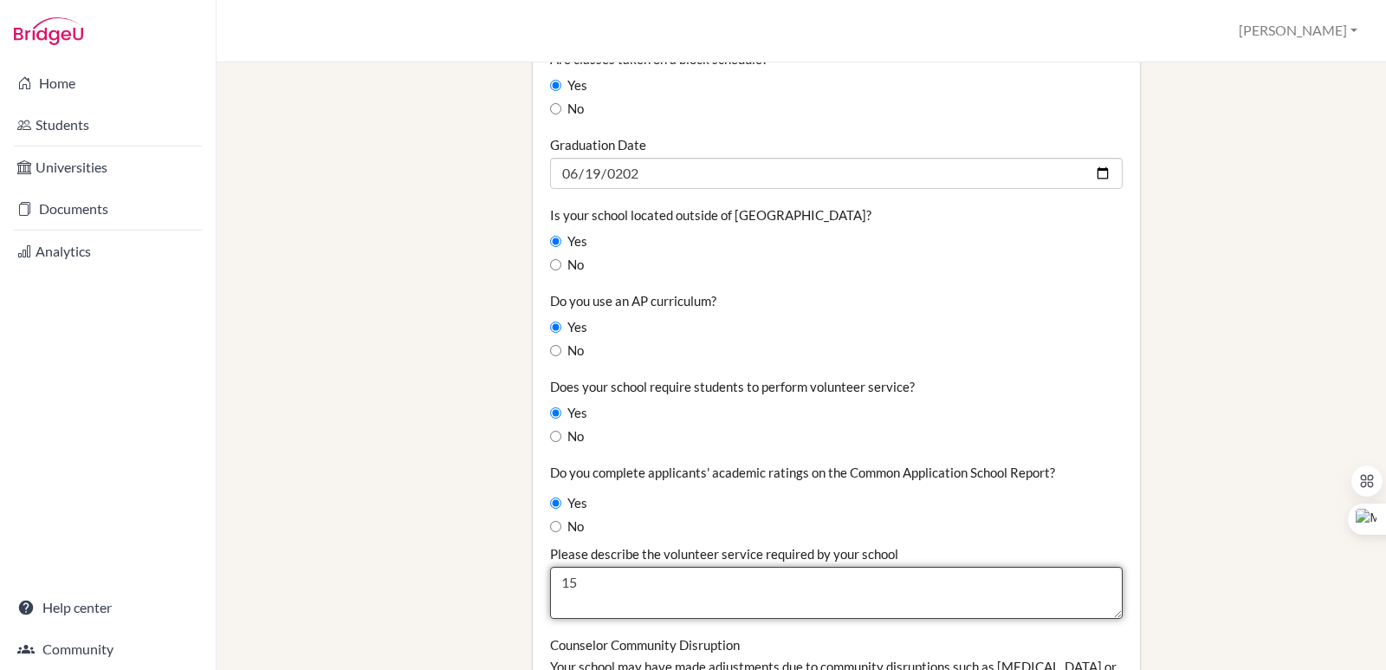
click at [589, 592] on textarea "15" at bounding box center [836, 593] width 573 height 52
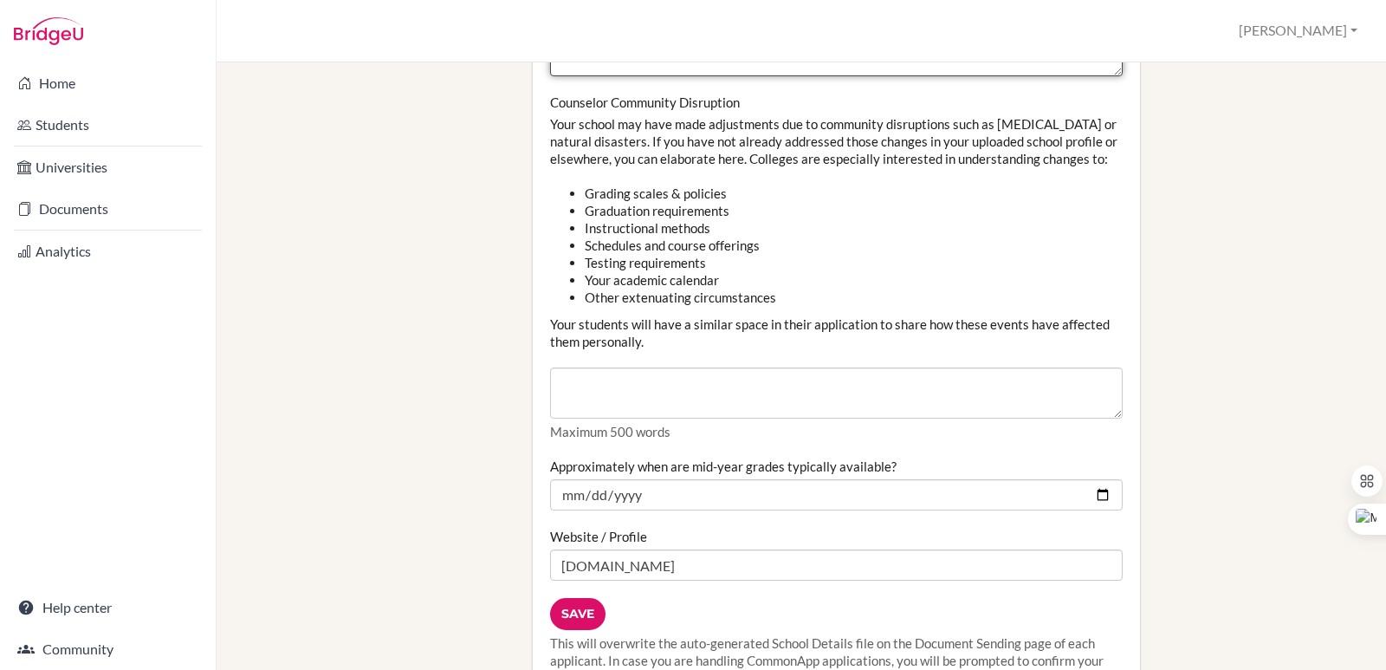
scroll to position [1992, 0]
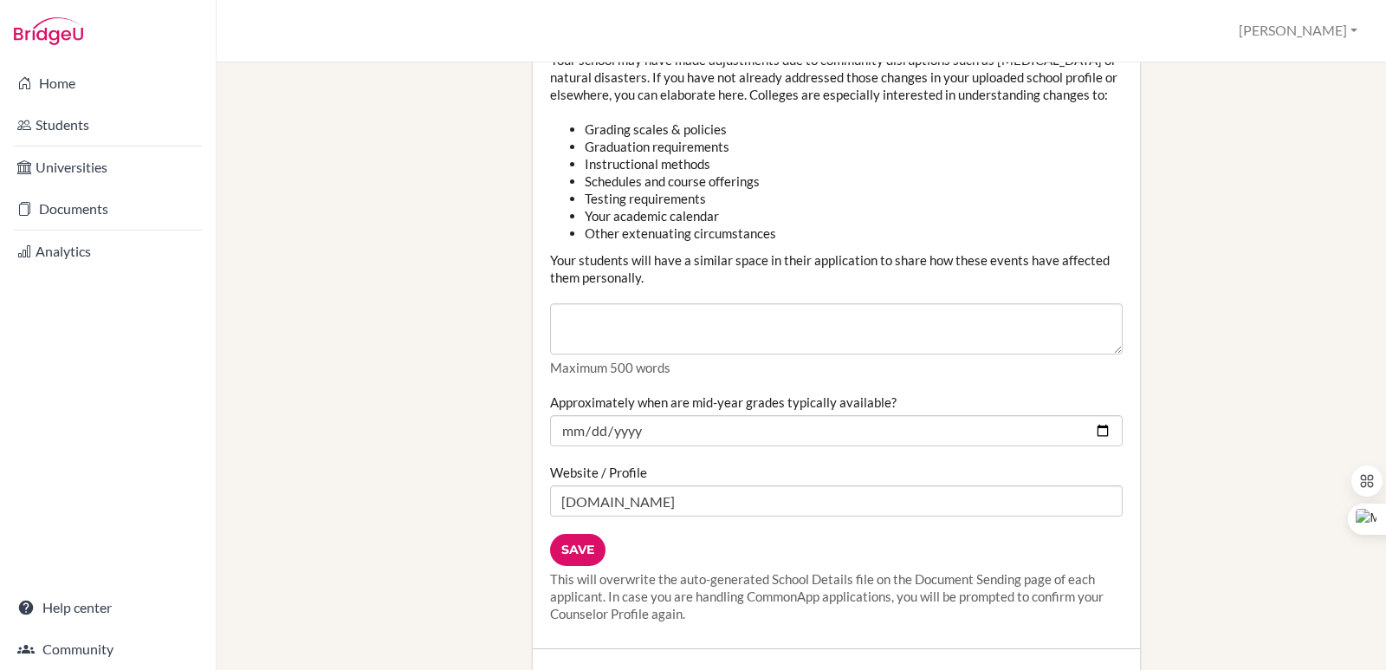
type textarea "150hrs"
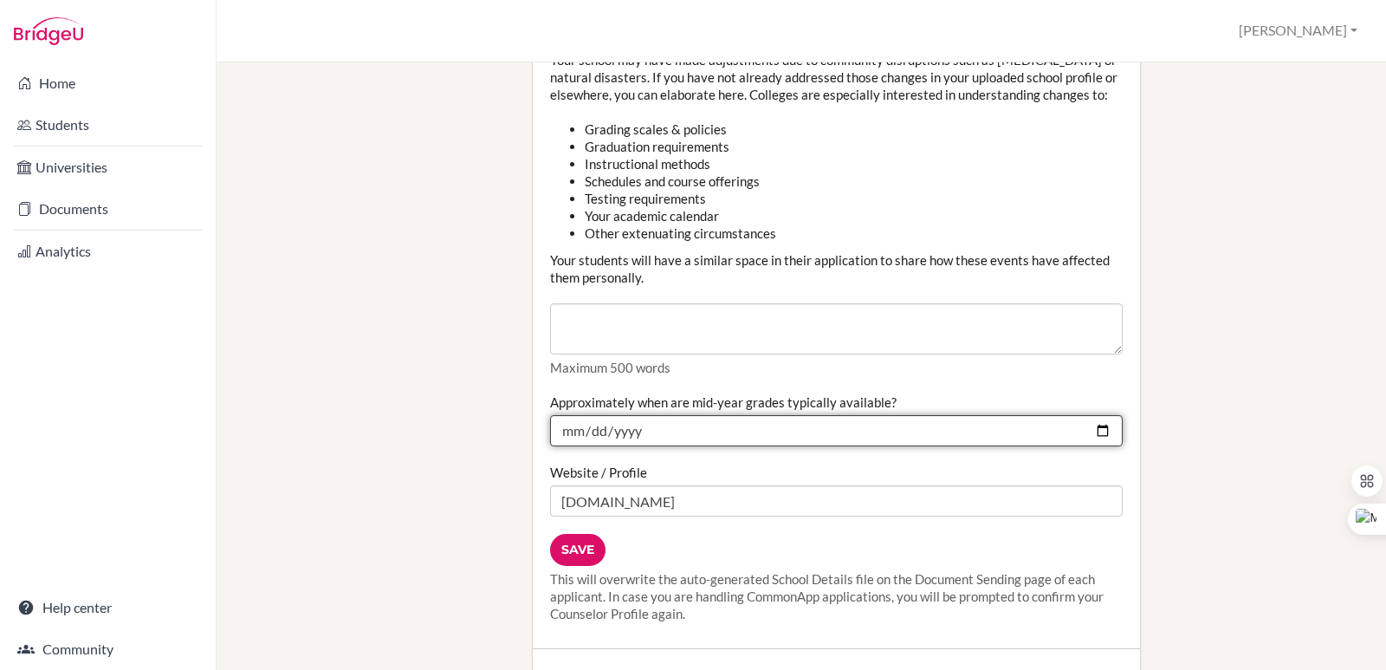
click at [676, 436] on input "Approximately when are mid-year grades typically available?" at bounding box center [836, 430] width 573 height 31
click at [1081, 434] on input "Approximately when are mid-year grades typically available?" at bounding box center [836, 430] width 573 height 31
click at [1088, 430] on input "Approximately when are mid-year grades typically available?" at bounding box center [836, 430] width 573 height 31
type input "2026-01-30"
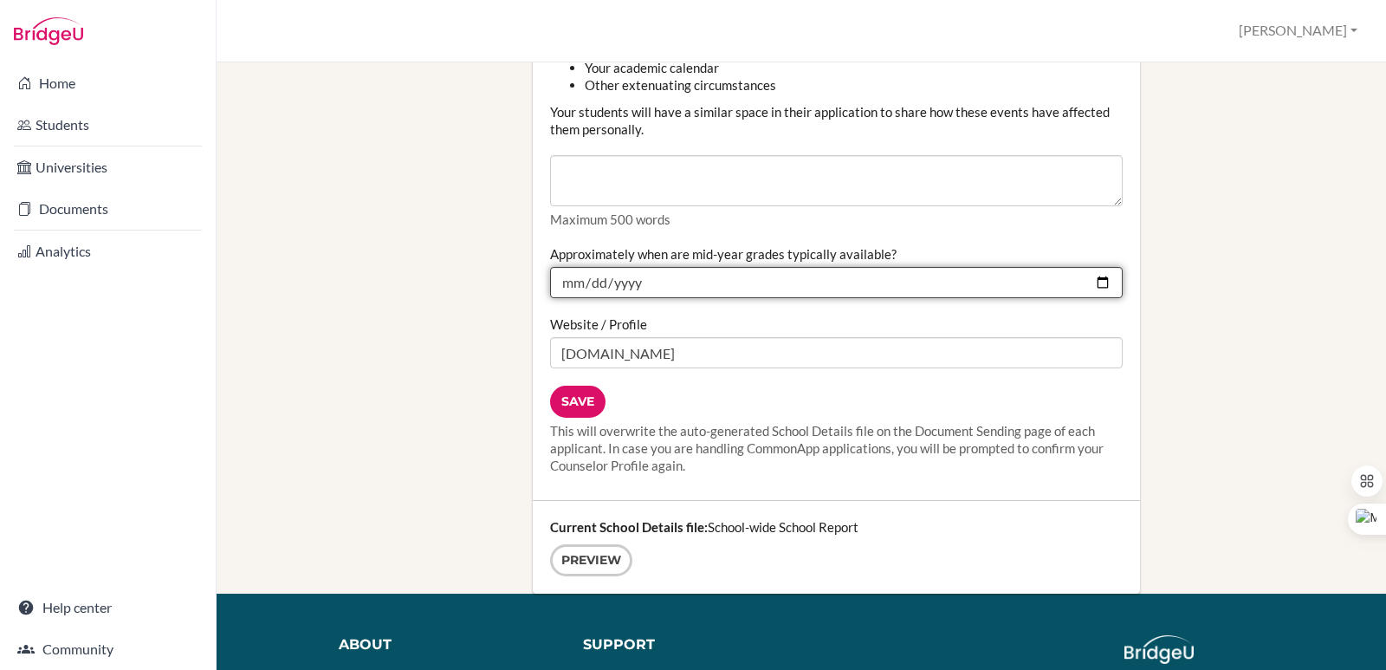
scroll to position [2166, 0]
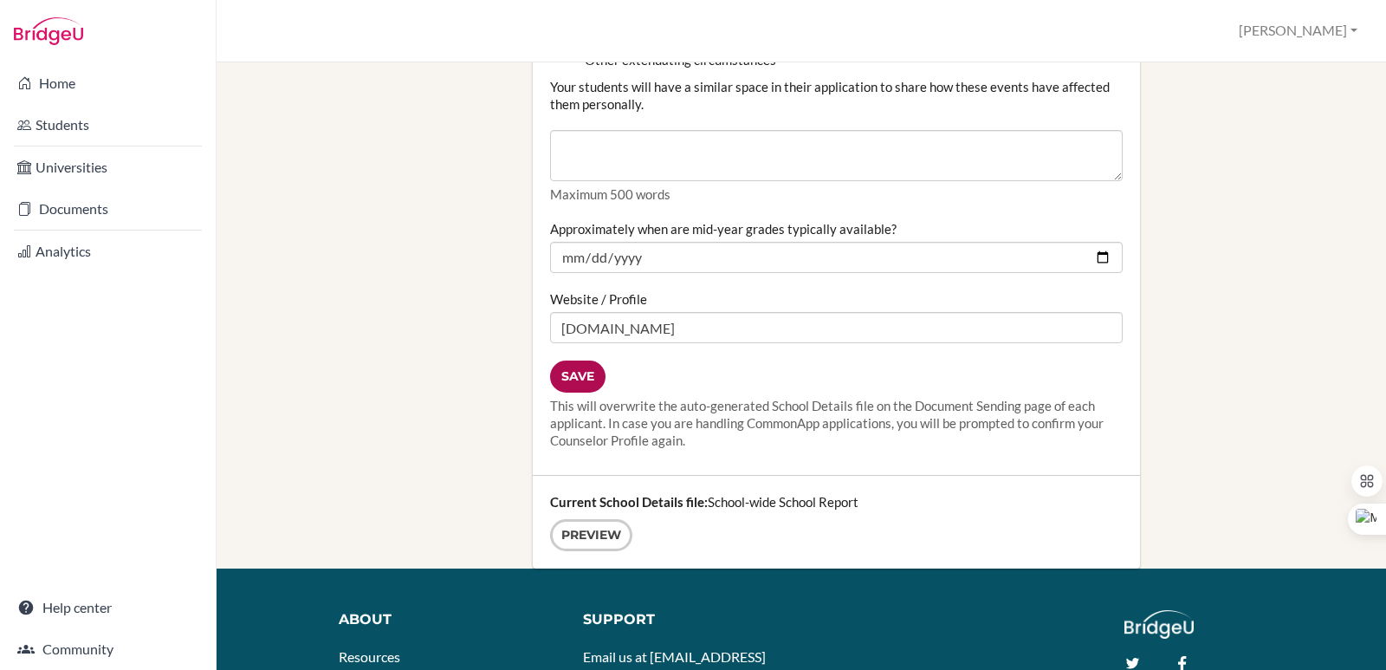
click at [568, 385] on input "Save" at bounding box center [577, 376] width 55 height 32
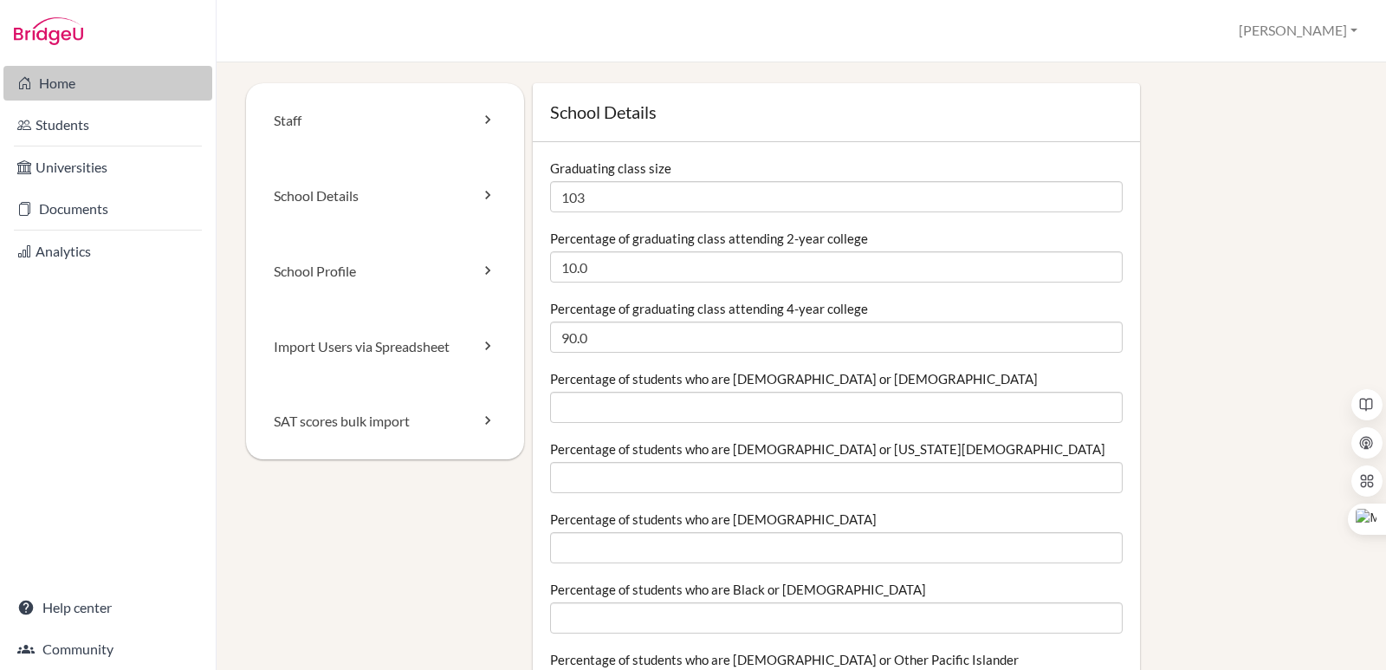
click at [49, 81] on link "Home" at bounding box center [107, 83] width 209 height 35
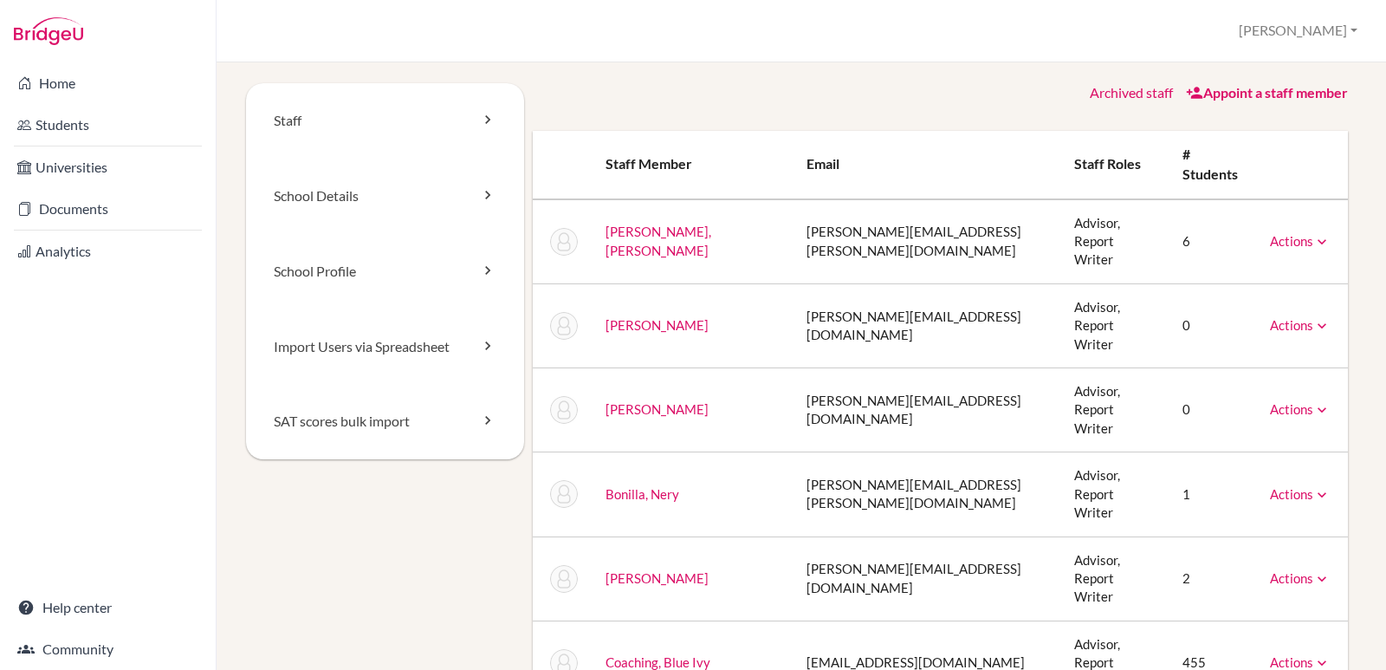
click at [1281, 94] on link "Appoint a staff member" at bounding box center [1267, 92] width 162 height 16
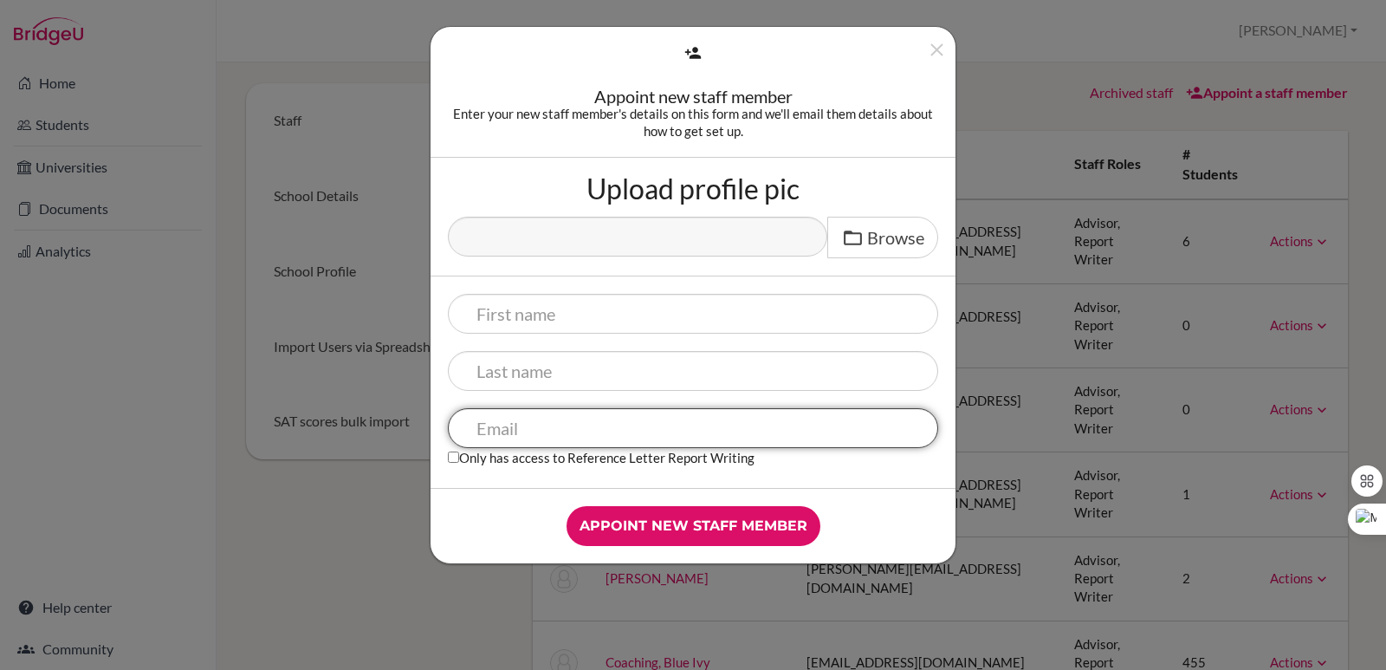
click at [622, 431] on input "text" at bounding box center [693, 428] width 490 height 40
type input "barnes.greg@amschool.edu.sv"
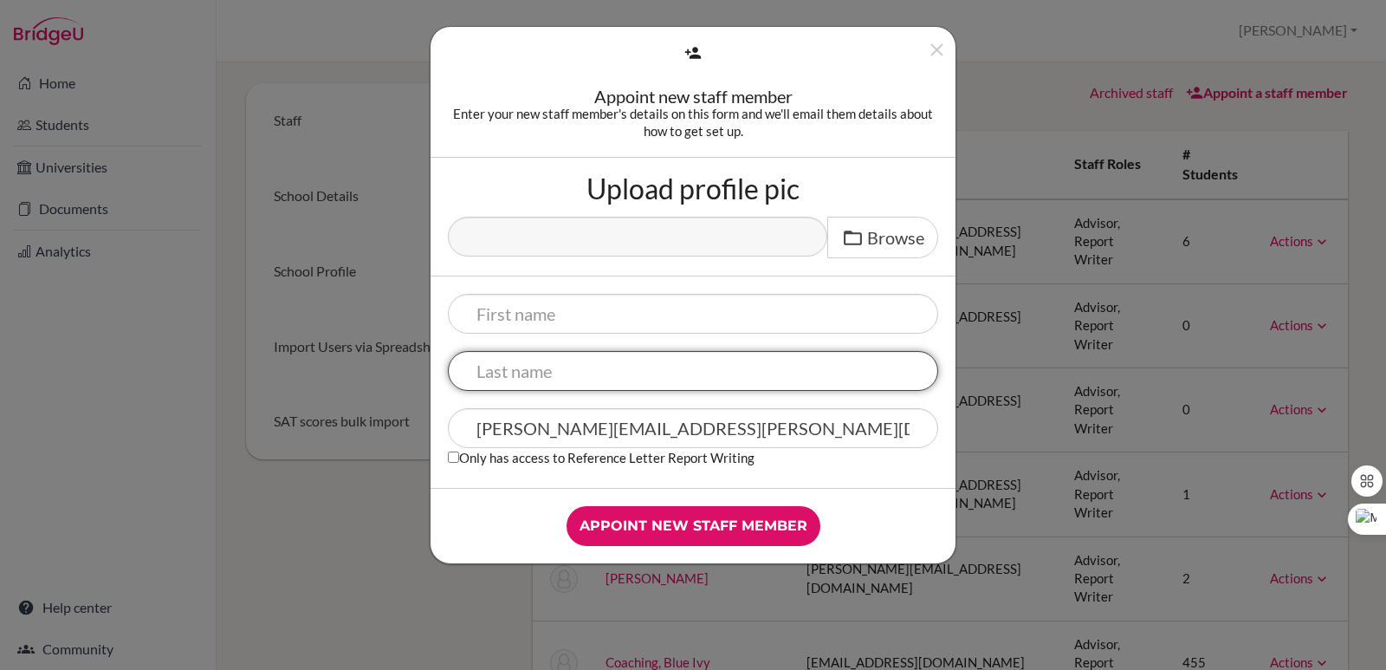
click at [542, 376] on input "text" at bounding box center [693, 371] width 490 height 40
type input "Barnes"
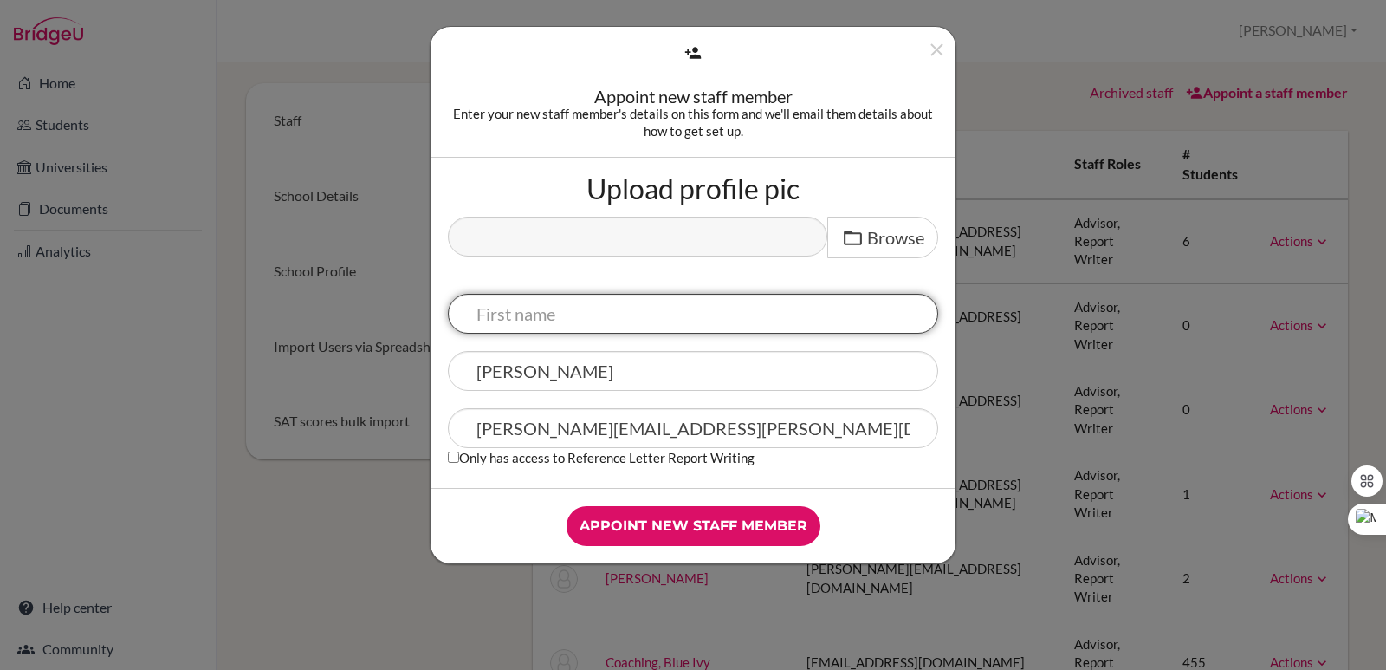
click at [541, 320] on input "text" at bounding box center [693, 314] width 490 height 40
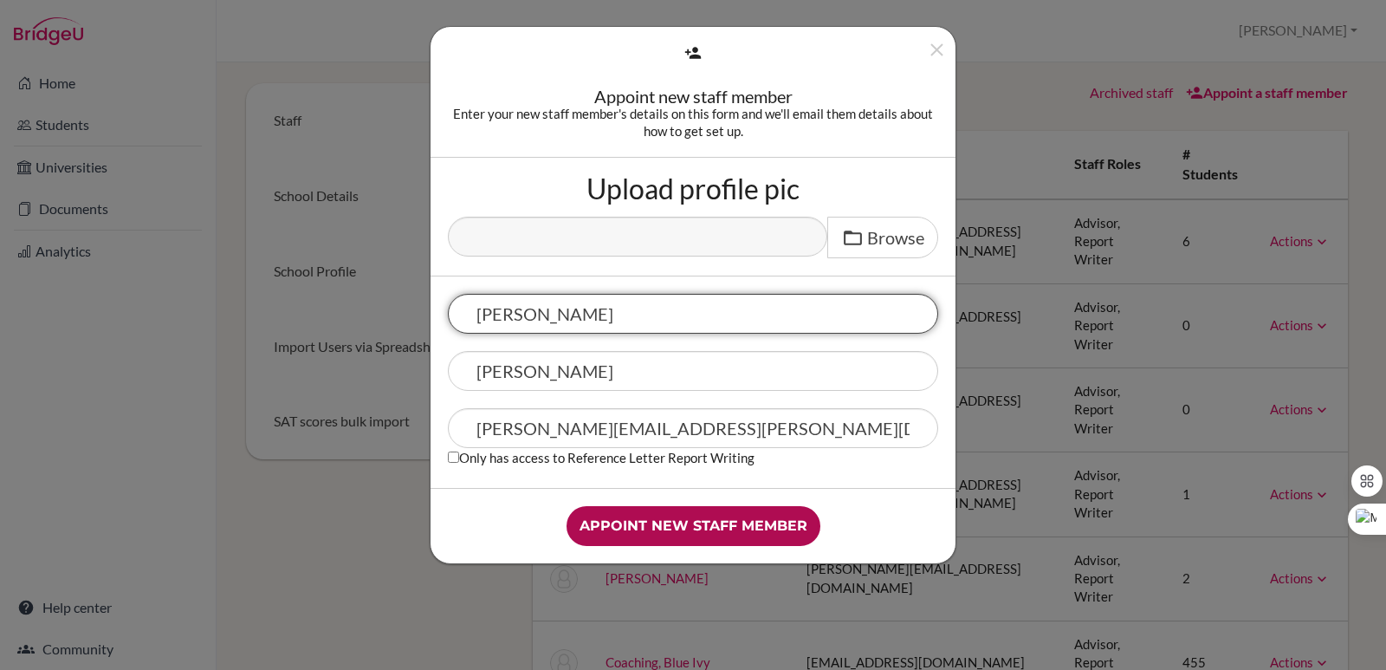
type input "Greg"
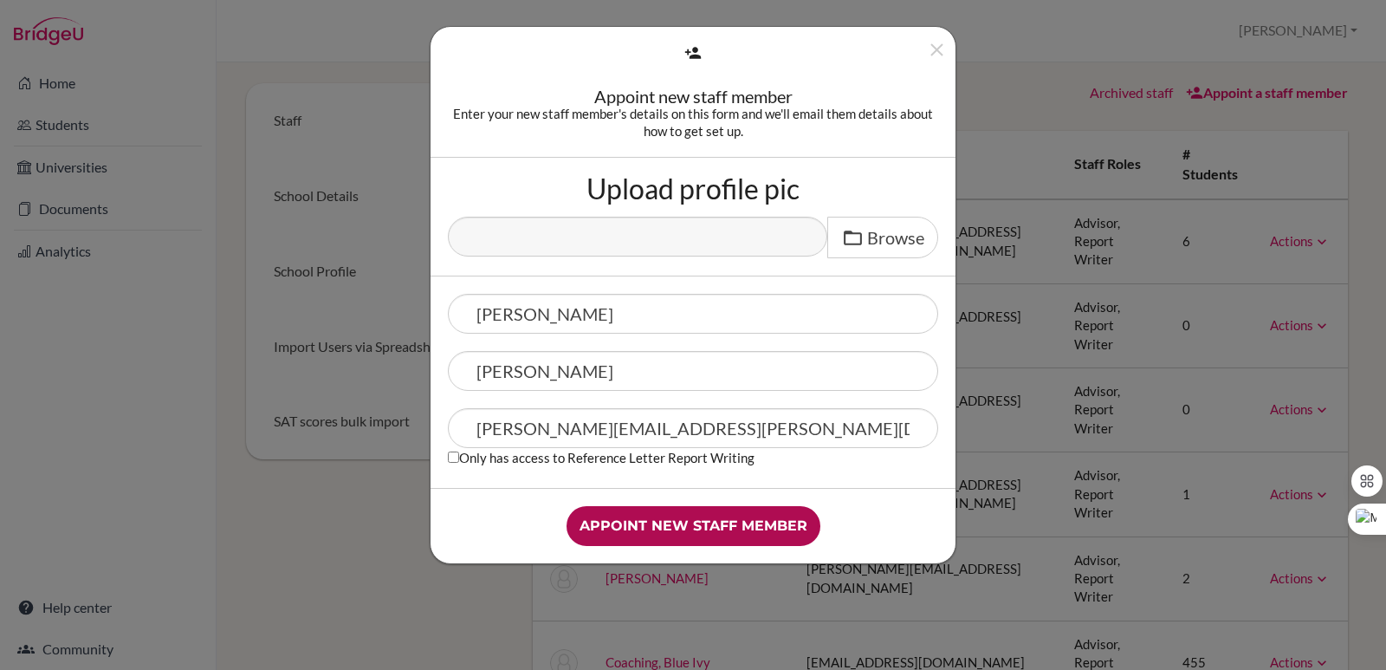
click at [690, 519] on input "Appoint new staff member" at bounding box center [694, 526] width 254 height 40
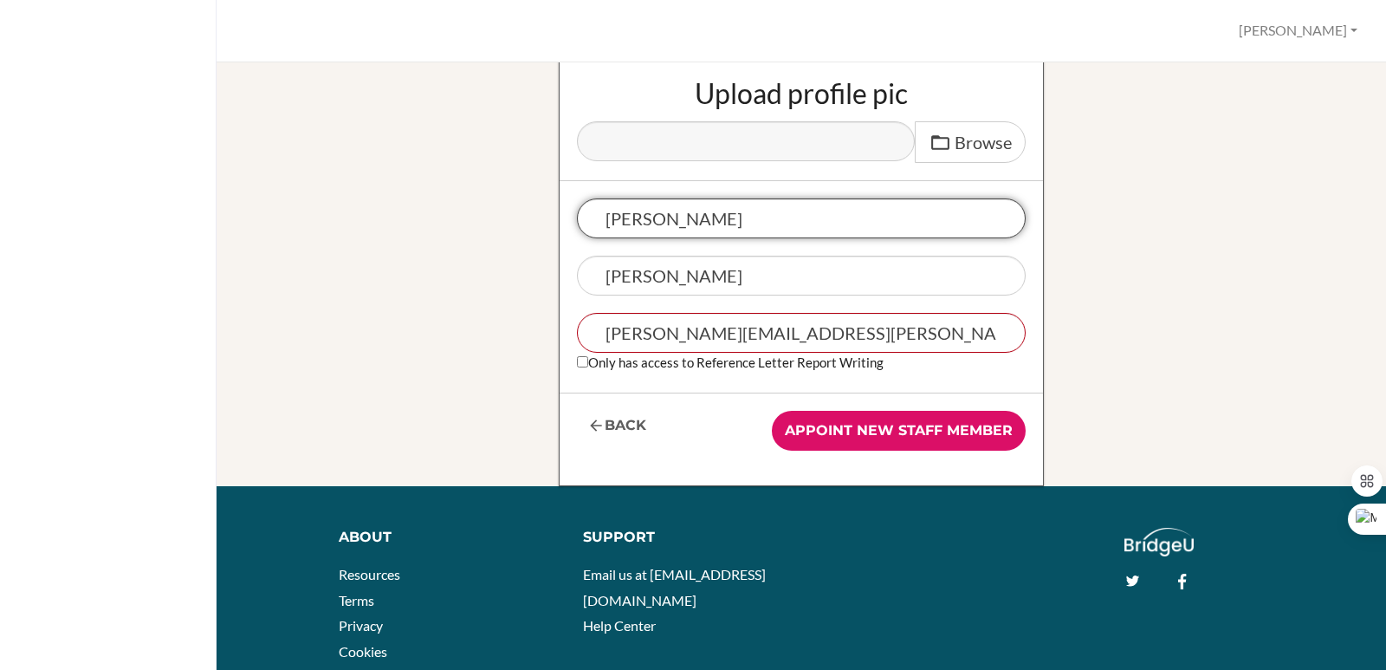
scroll to position [347, 0]
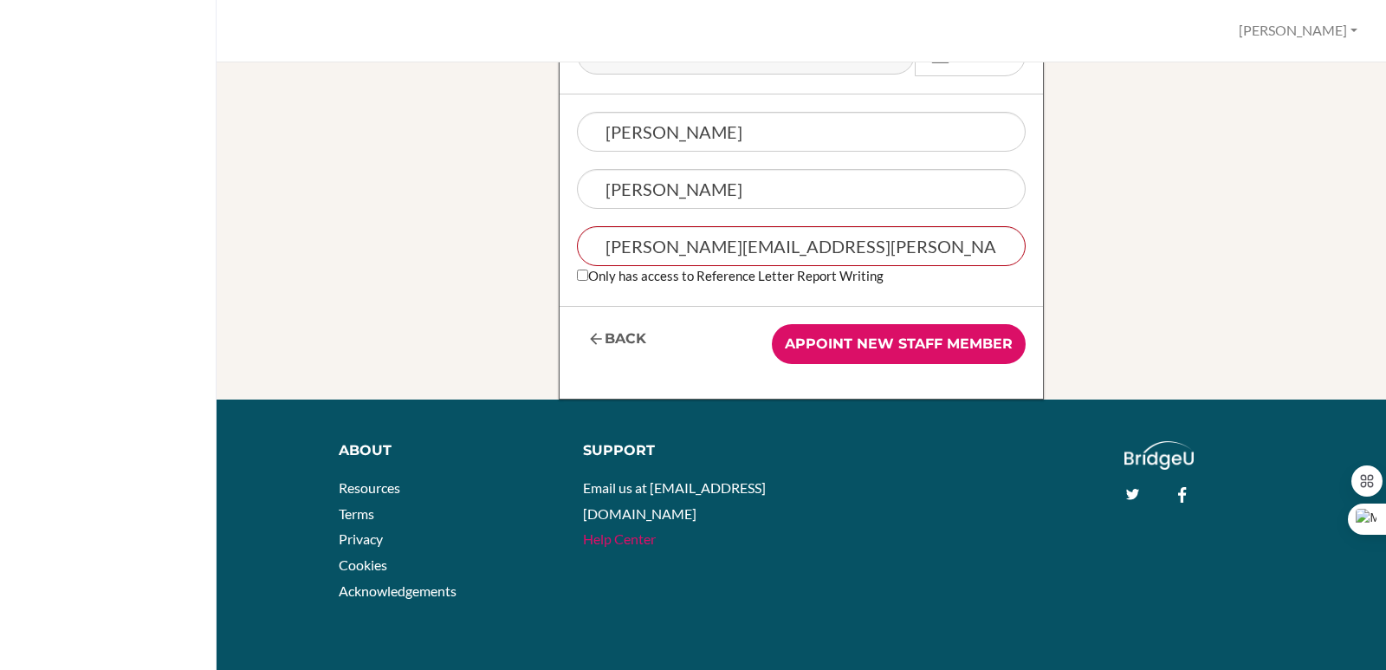
click at [609, 530] on link "Help Center" at bounding box center [619, 538] width 73 height 16
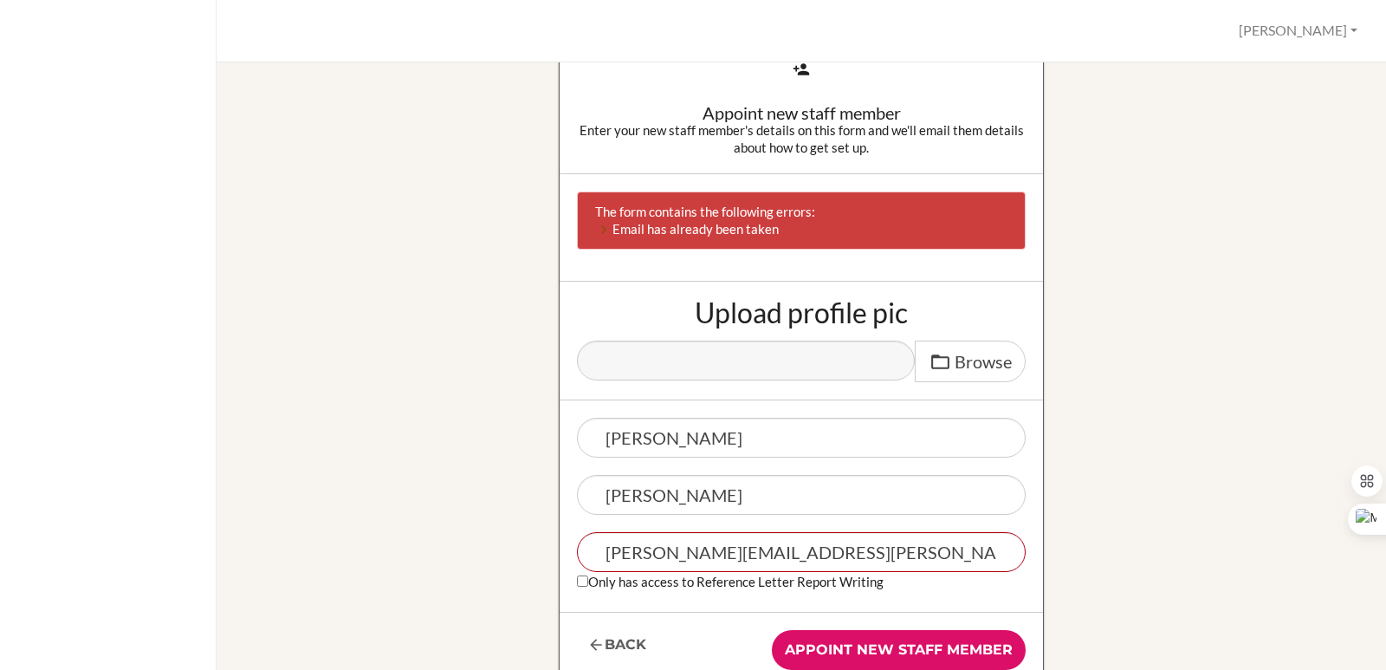
scroll to position [0, 0]
